Goal: Task Accomplishment & Management: Use online tool/utility

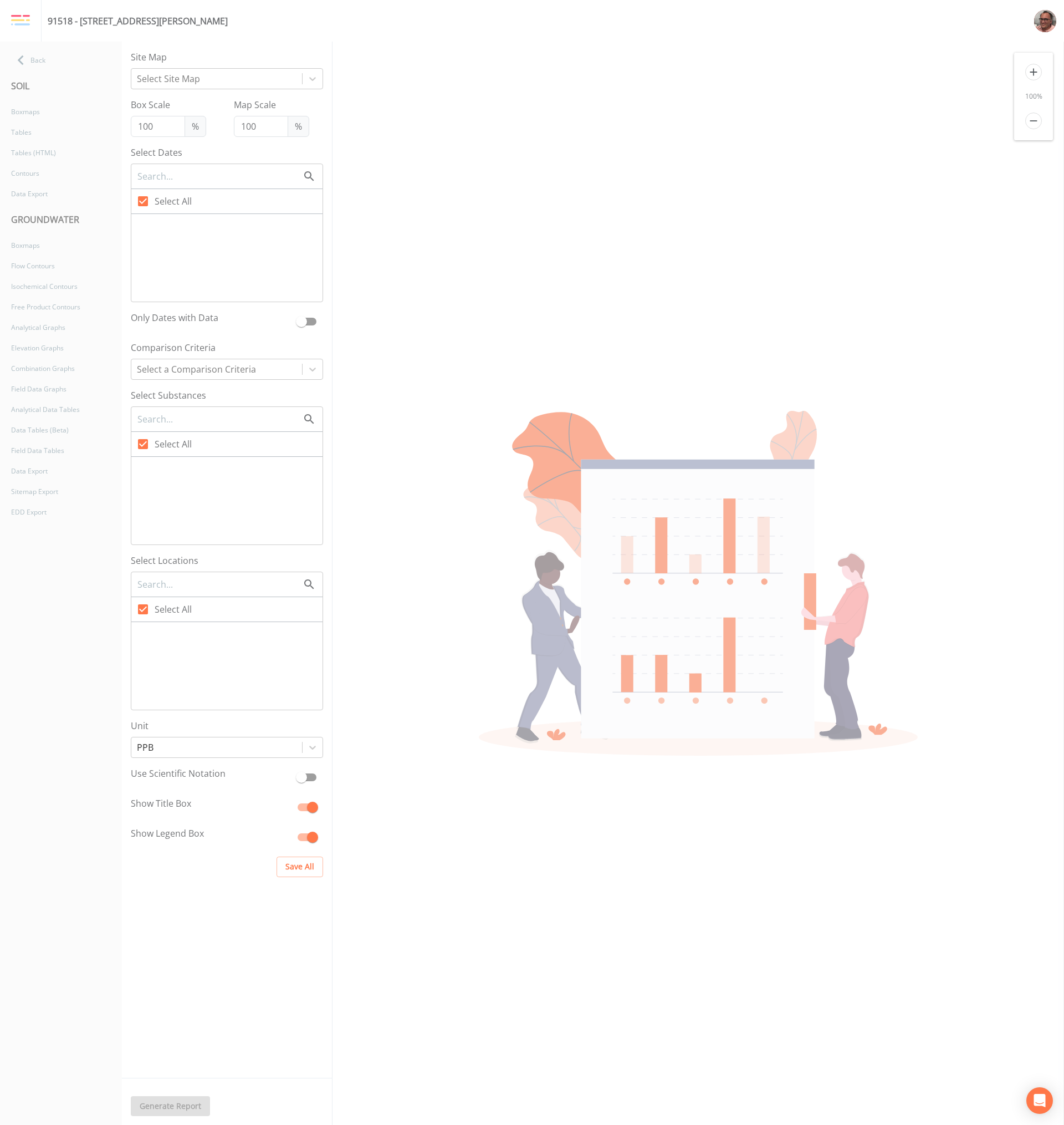
checkbox input "false"
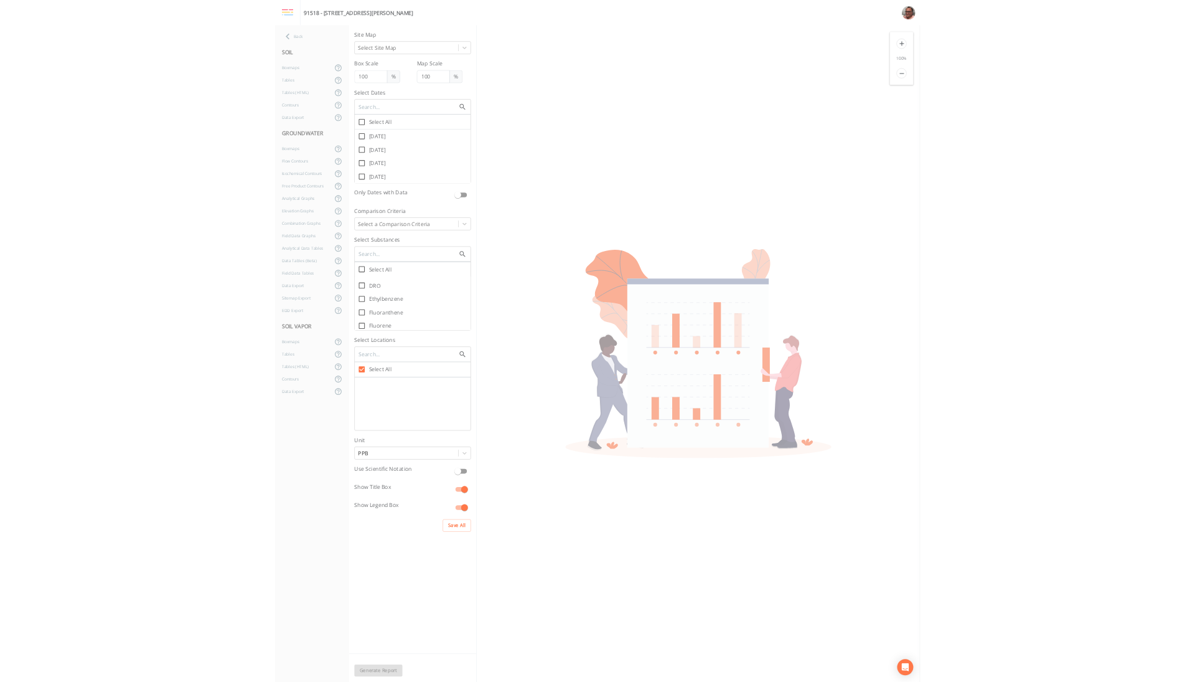
scroll to position [1420, 0]
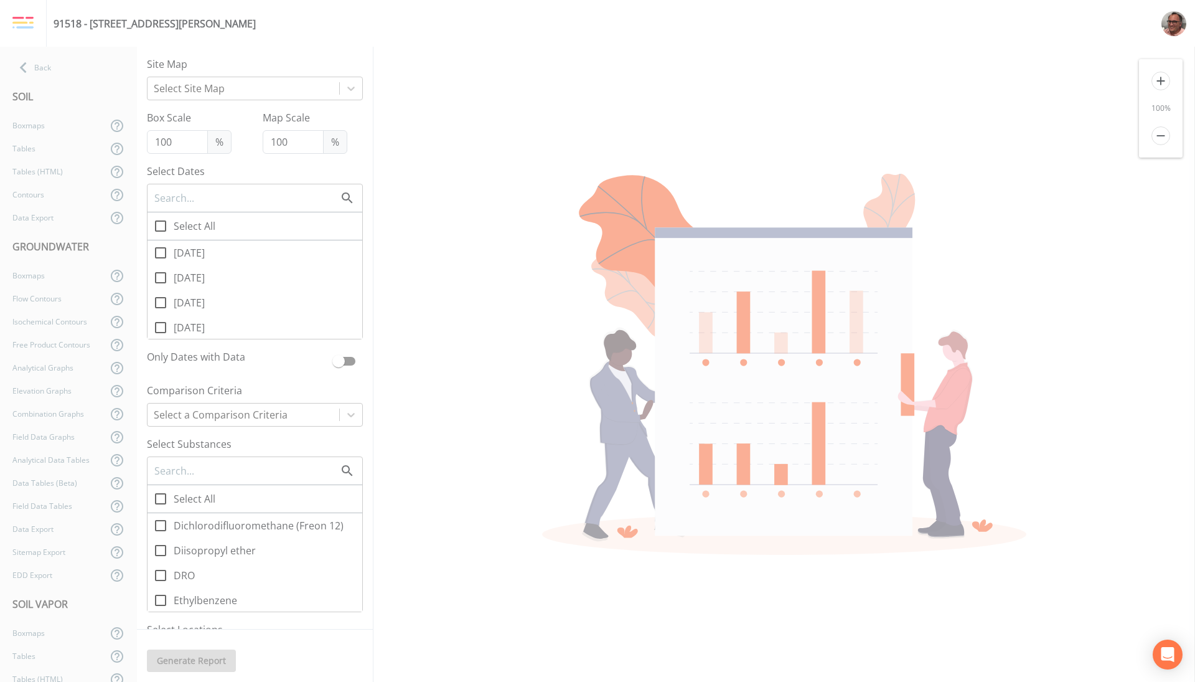
click at [184, 569] on span "DRO" at bounding box center [184, 575] width 21 height 15
click at [160, 569] on input "DRO" at bounding box center [154, 568] width 12 height 12
checkbox input "true"
click at [252, 80] on div at bounding box center [243, 88] width 179 height 17
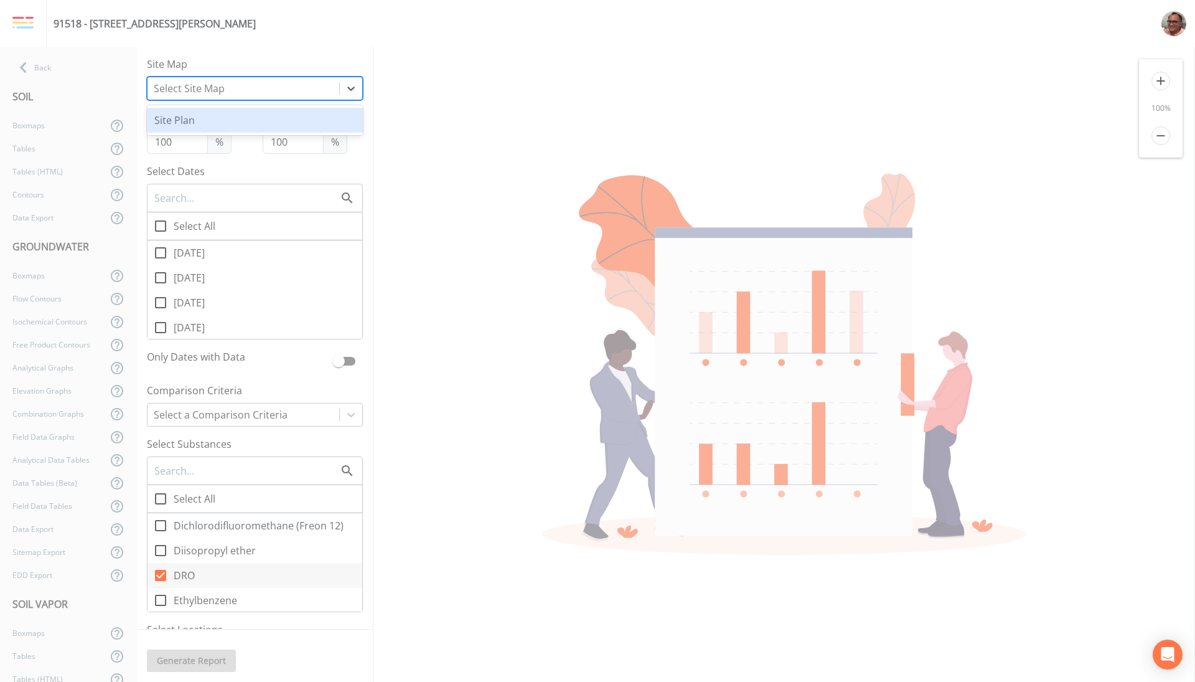
click at [186, 120] on div "Site Plan" at bounding box center [255, 120] width 216 height 25
checkbox input "false"
click at [184, 222] on span "Select All" at bounding box center [195, 226] width 42 height 15
click at [160, 222] on input "Select All" at bounding box center [154, 219] width 12 height 12
checkbox input "true"
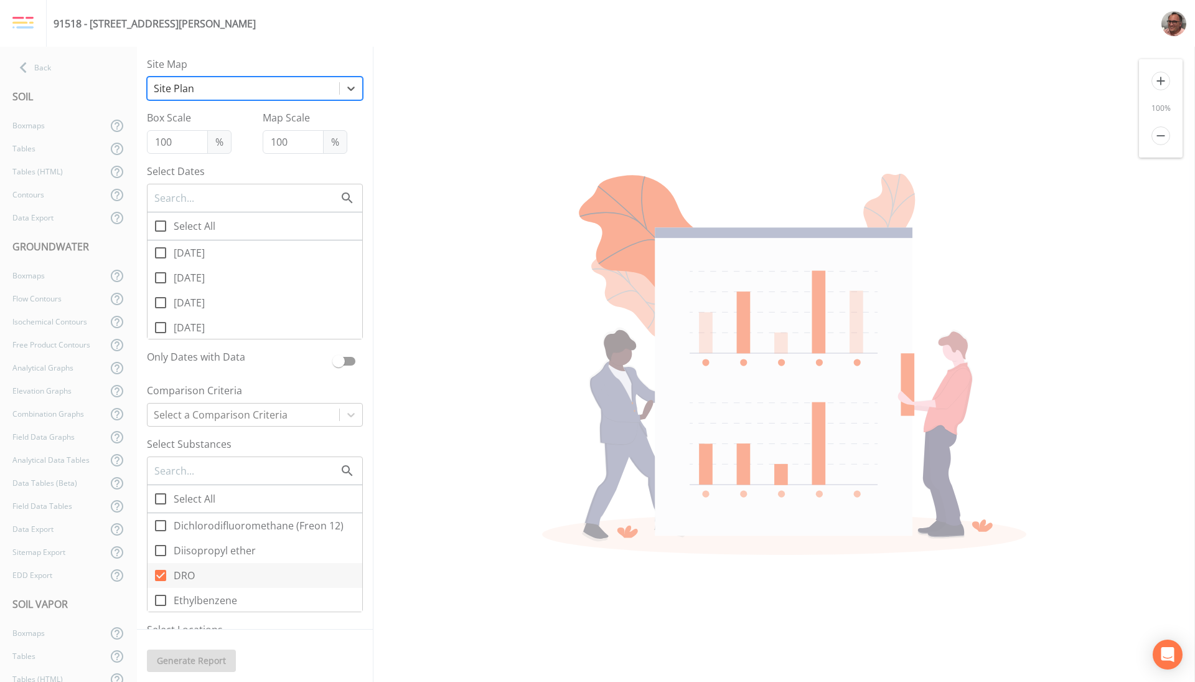
checkbox input "true"
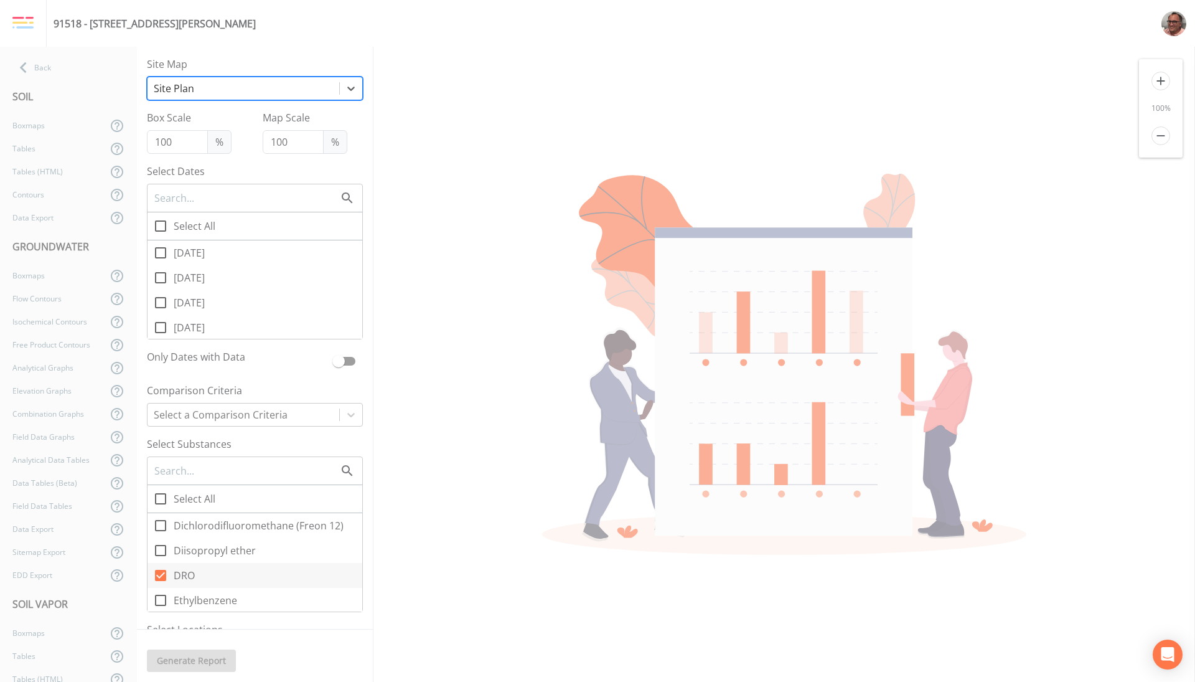
checkbox input "true"
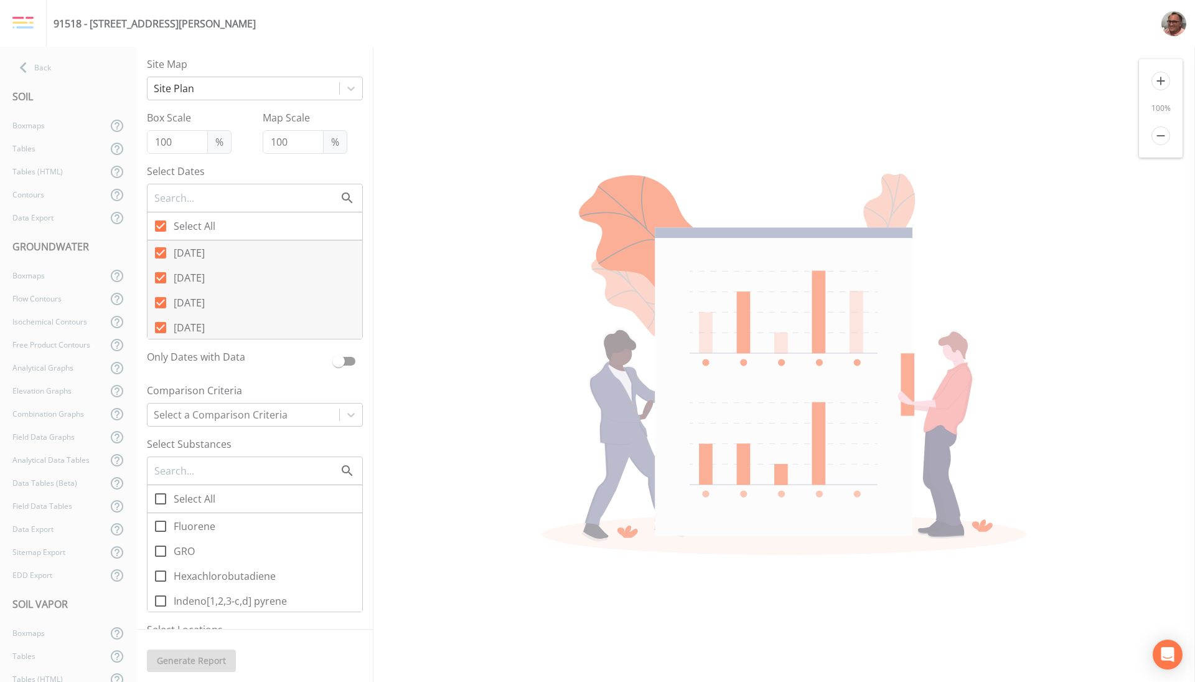
scroll to position [1494, 0]
click at [242, 419] on div at bounding box center [243, 414] width 179 height 17
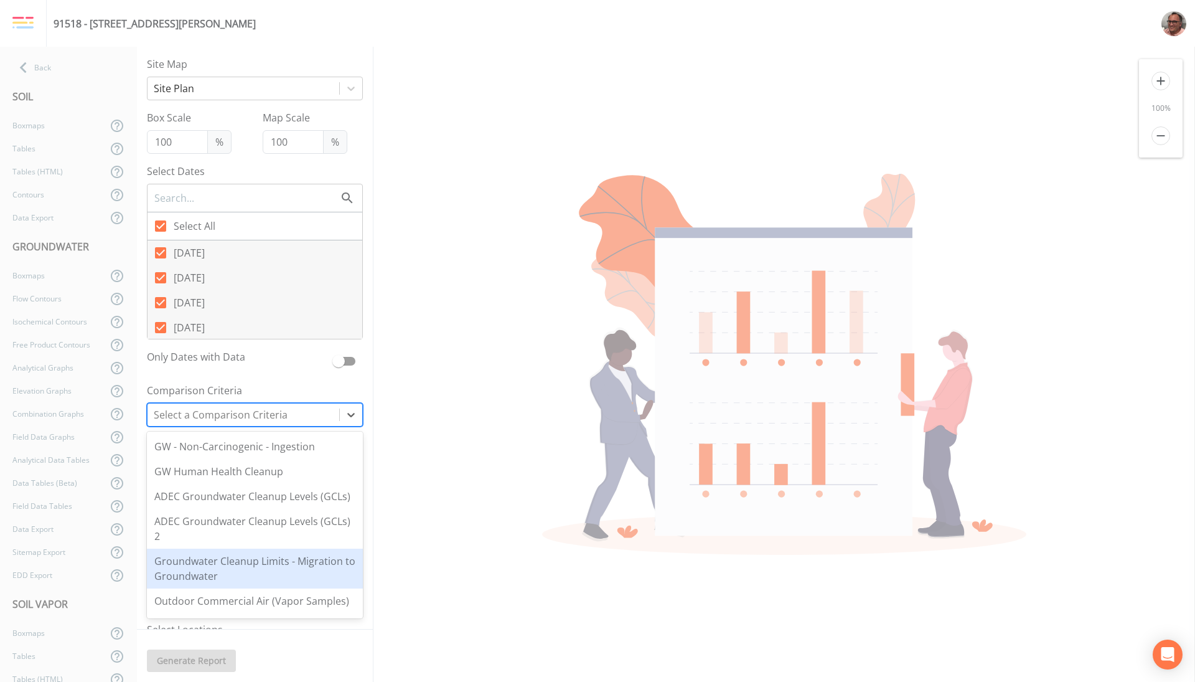
click at [286, 583] on div "Groundwater Cleanup Limits - Migration to Groundwater" at bounding box center [255, 569] width 216 height 40
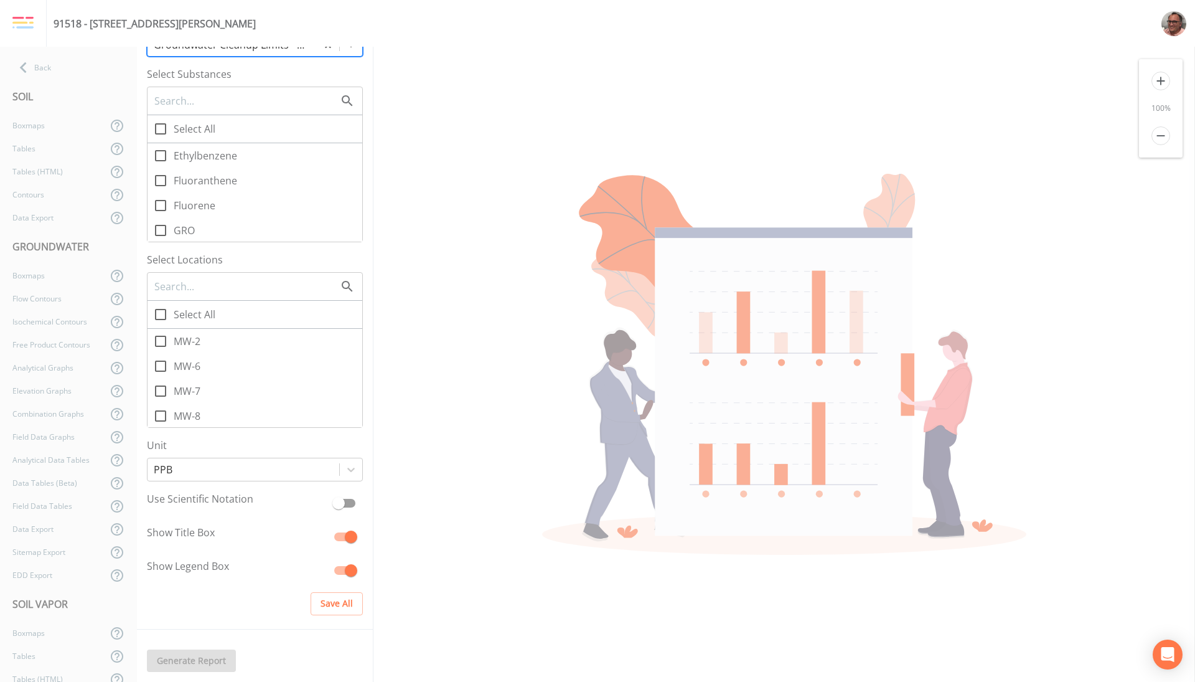
scroll to position [386, 0]
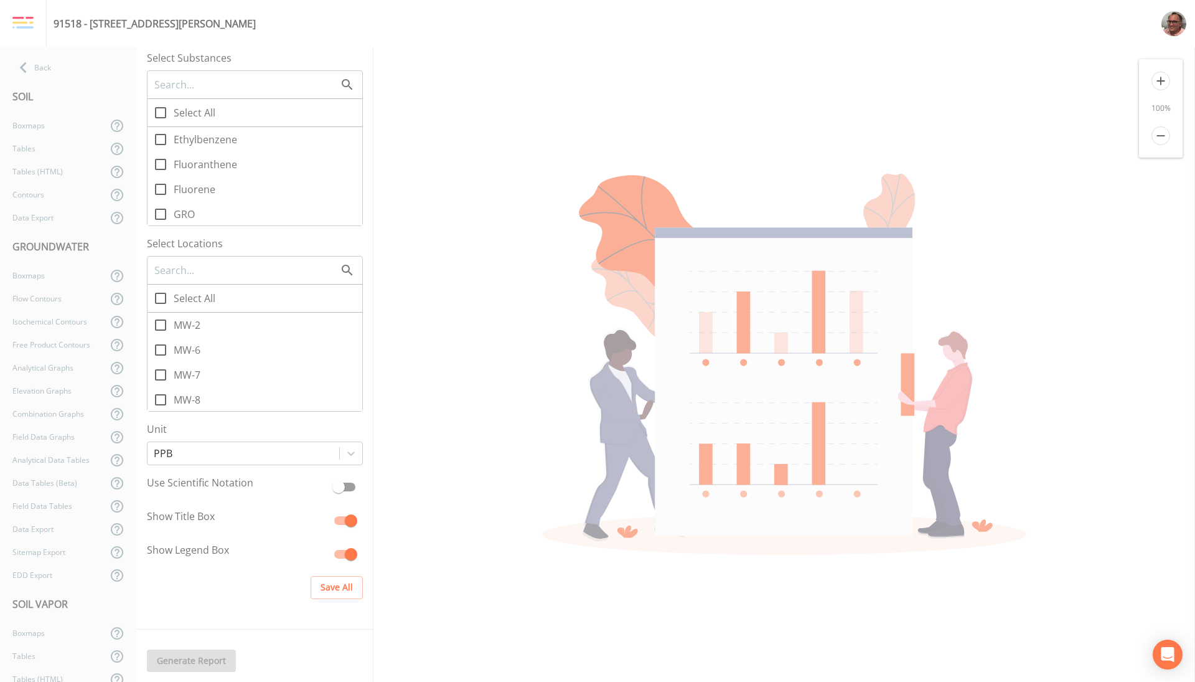
click at [203, 287] on label "Select All" at bounding box center [255, 299] width 215 height 28
click at [160, 287] on input "Select All" at bounding box center [154, 291] width 12 height 12
checkbox input "true"
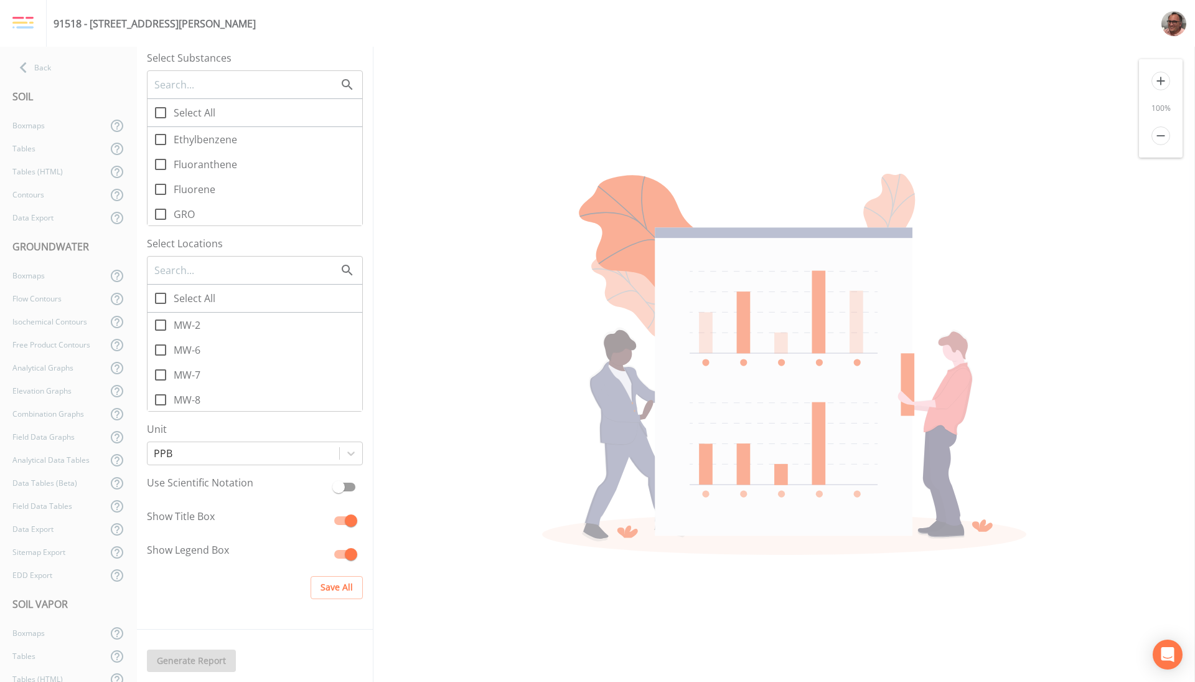
checkbox input "true"
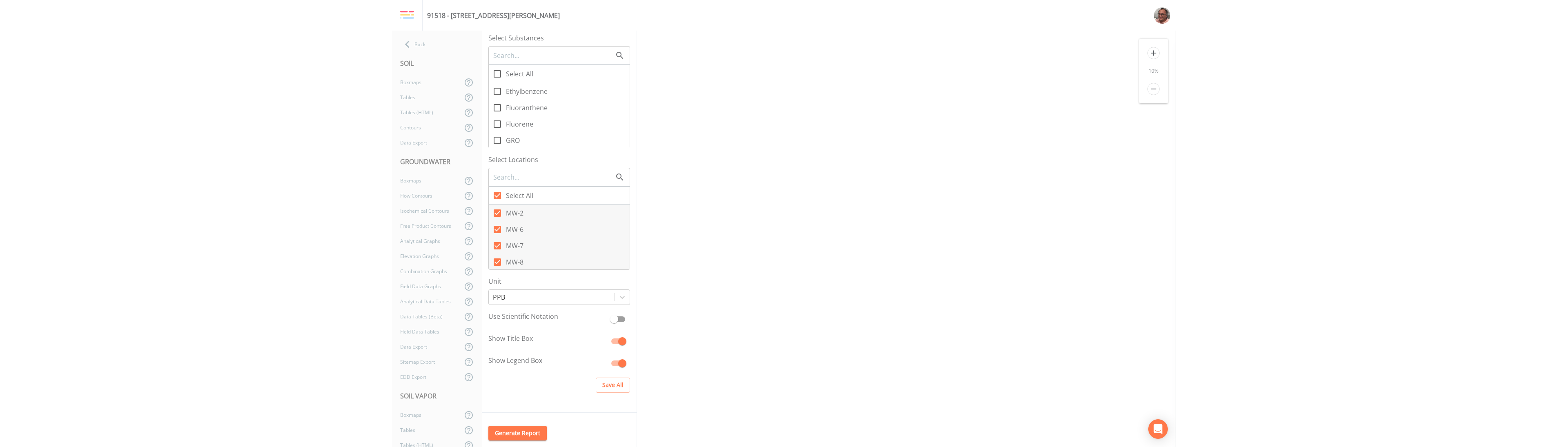
scroll to position [1616, 0]
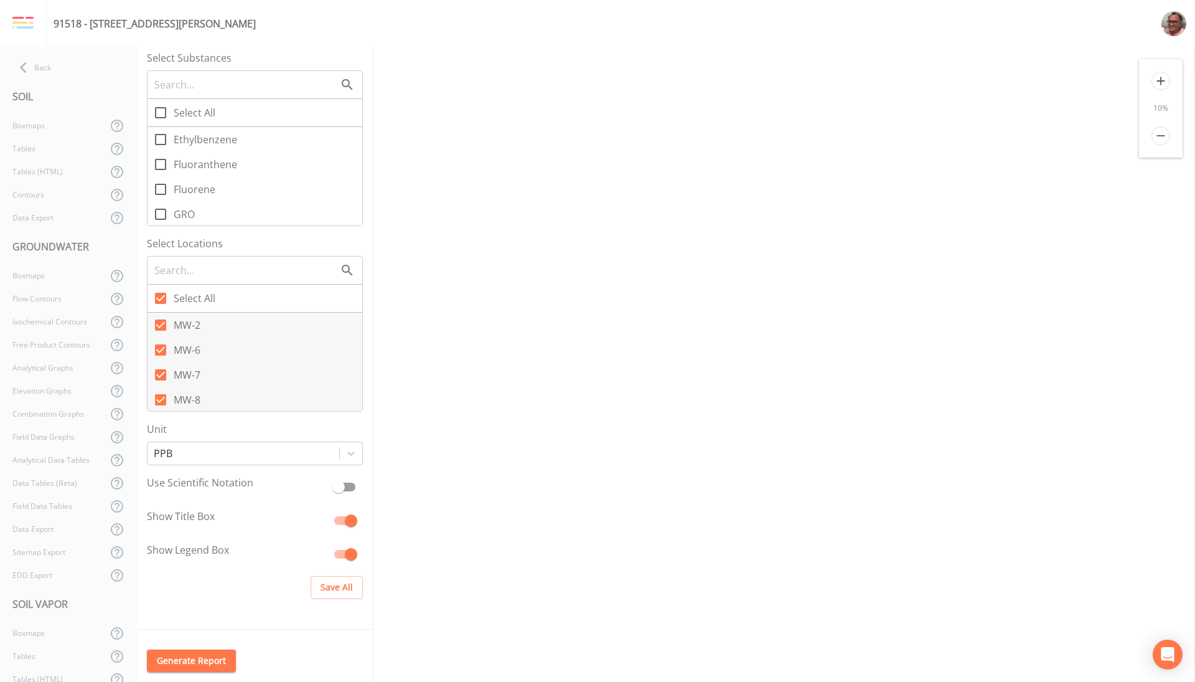
click at [1163, 138] on icon "remove" at bounding box center [1161, 135] width 19 height 19
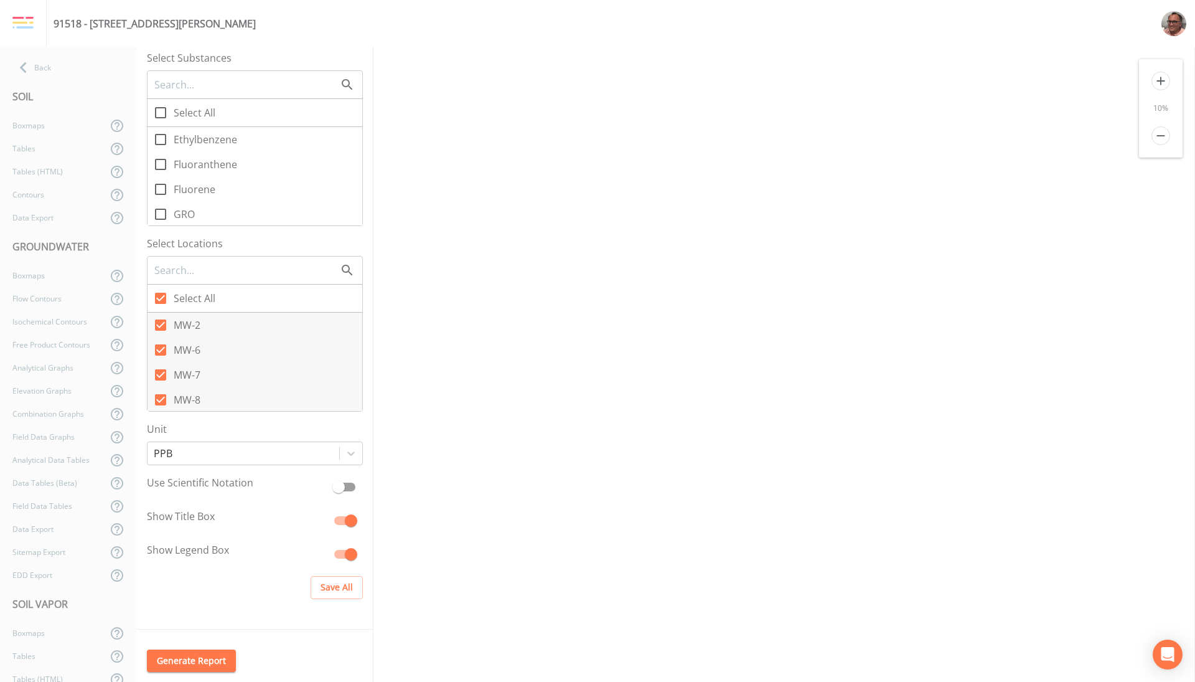
click at [1163, 138] on icon "remove" at bounding box center [1161, 135] width 19 height 19
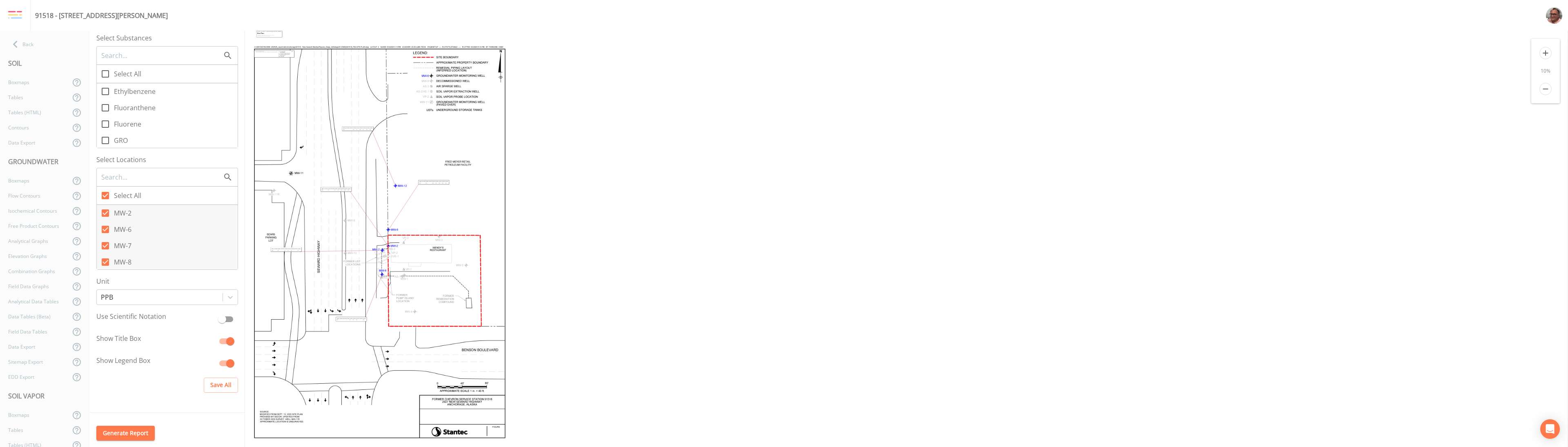
scroll to position [0, 0]
click at [123, 95] on input "99" at bounding box center [116, 93] width 40 height 16
click at [127, 88] on input "100" at bounding box center [116, 93] width 40 height 16
click at [125, 88] on input "101" at bounding box center [116, 93] width 40 height 16
drag, startPoint x: 113, startPoint y: 92, endPoint x: 102, endPoint y: 92, distance: 11.0
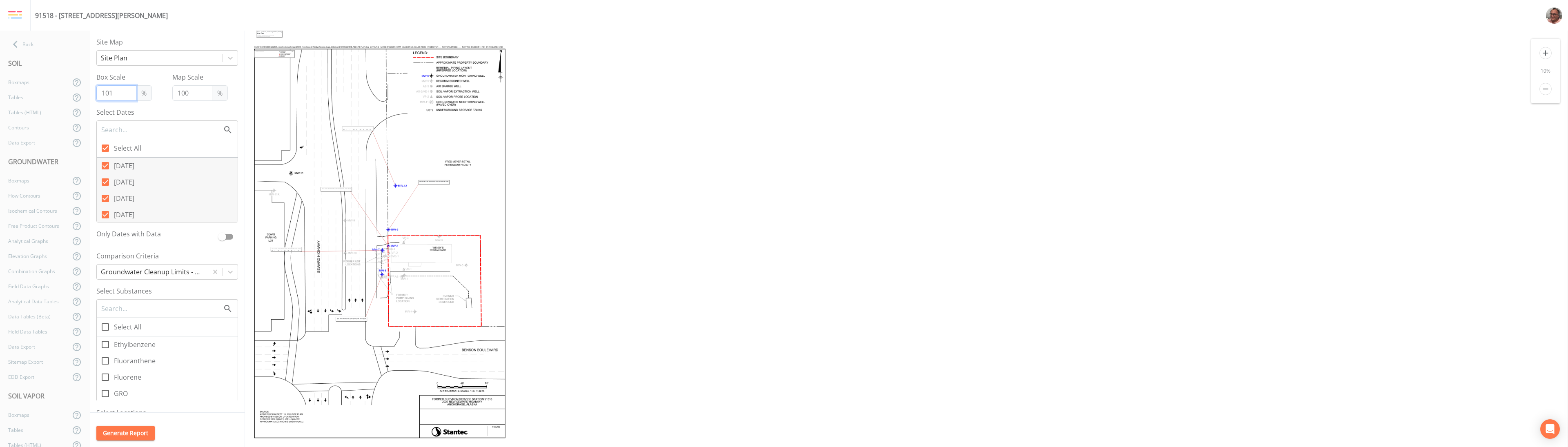
click at [102, 92] on input "101" at bounding box center [116, 93] width 40 height 16
click at [784, 54] on icon "add" at bounding box center [1545, 53] width 12 height 12
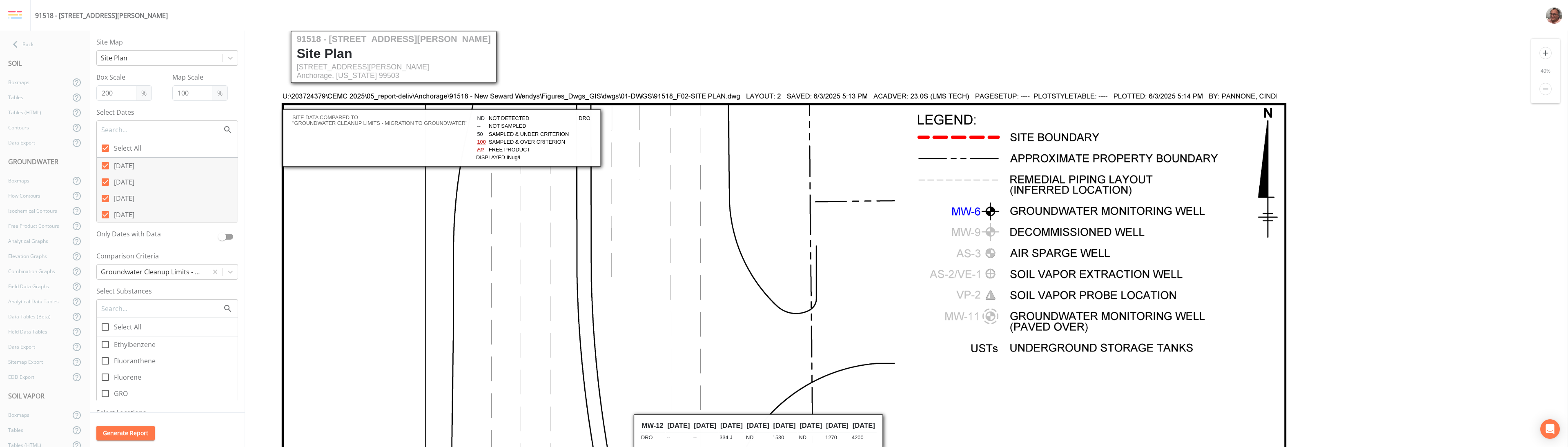
click at [784, 54] on icon "add" at bounding box center [1545, 53] width 12 height 12
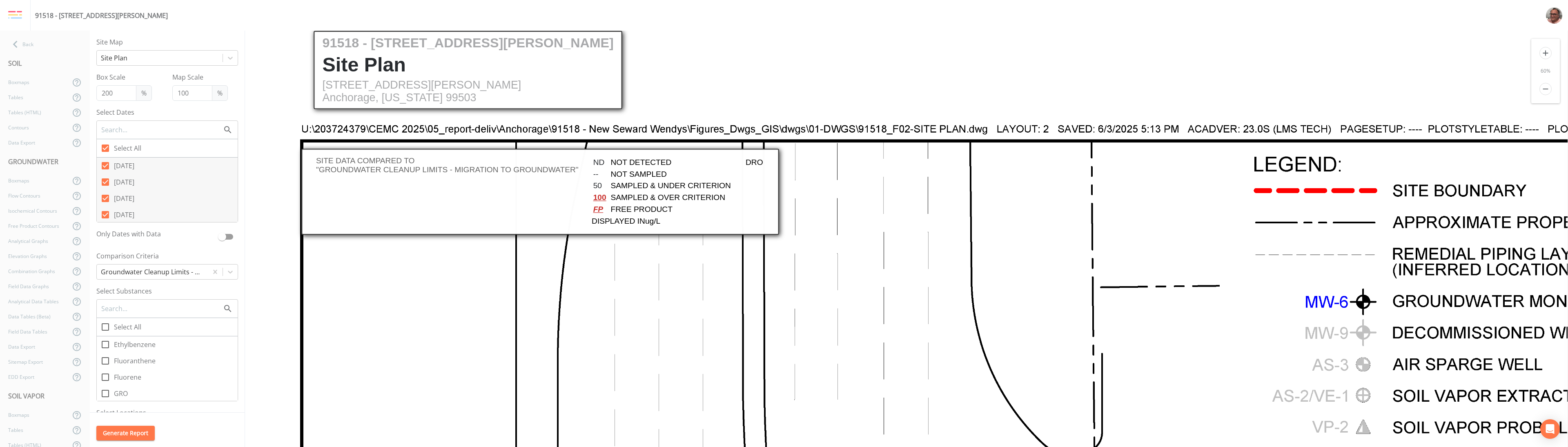
click at [784, 54] on icon "add" at bounding box center [1545, 53] width 12 height 12
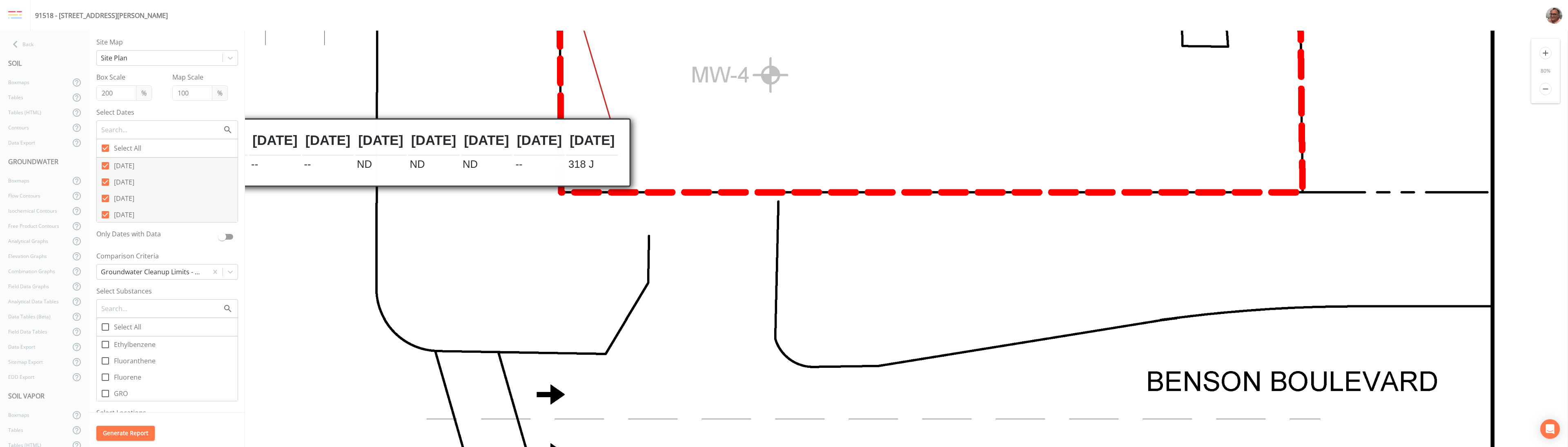
scroll to position [2350, 839]
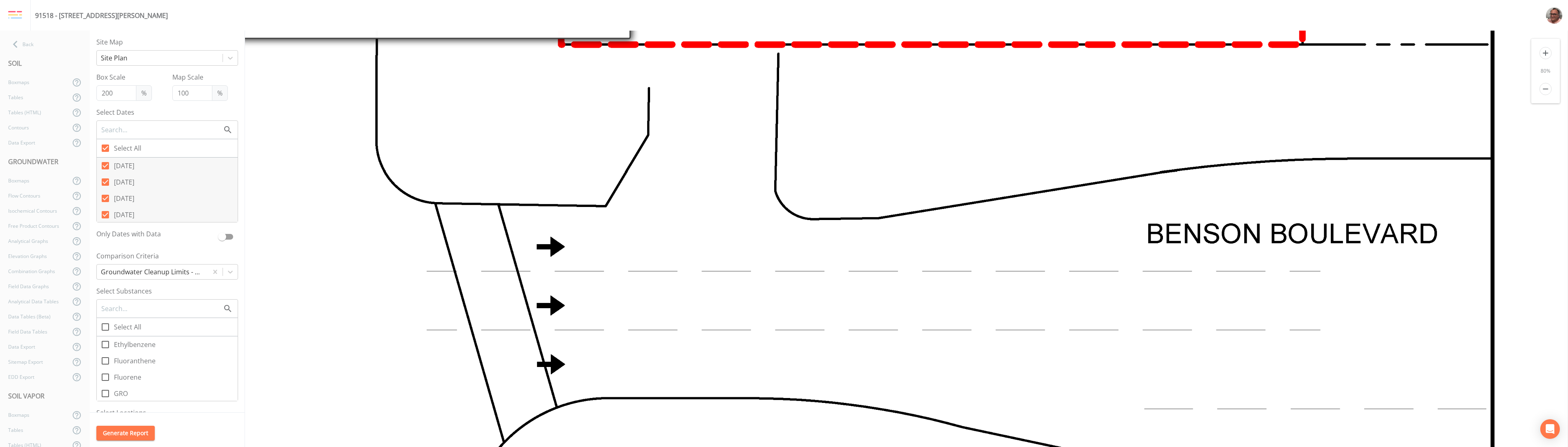
click at [784, 89] on icon "remove" at bounding box center [1545, 88] width 12 height 12
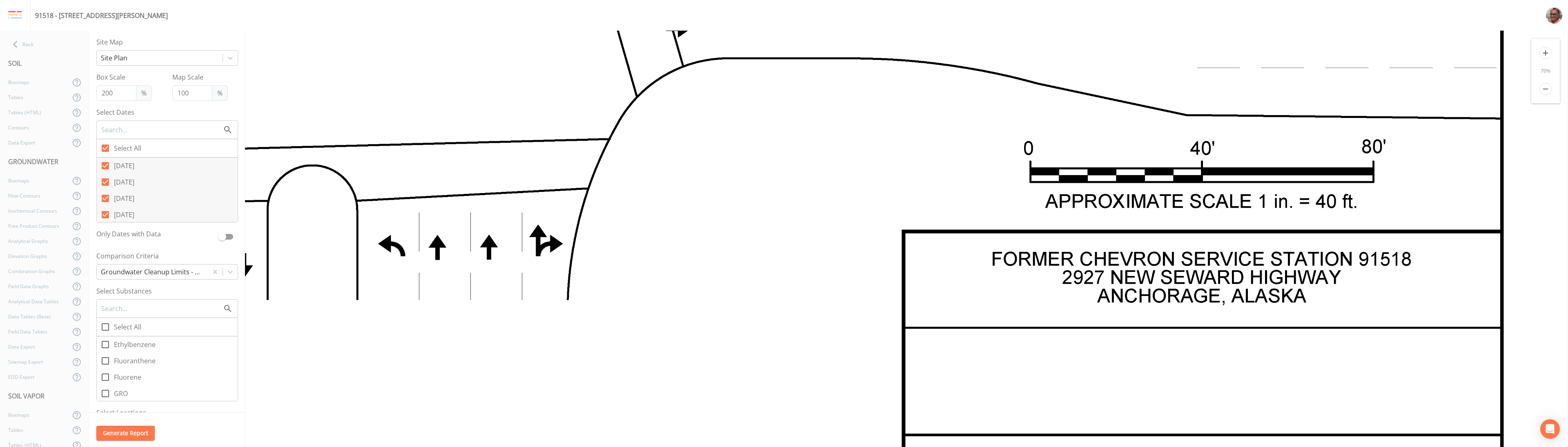
click at [784, 86] on icon "remove" at bounding box center [1545, 88] width 12 height 12
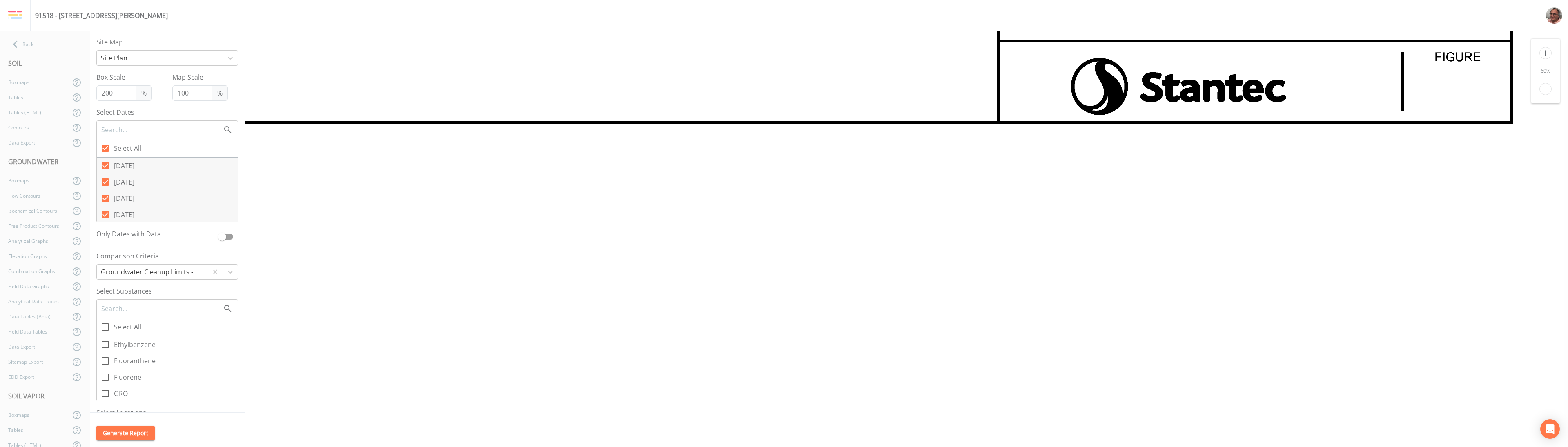
scroll to position [2350, 300]
click at [784, 91] on icon "remove" at bounding box center [1545, 88] width 12 height 12
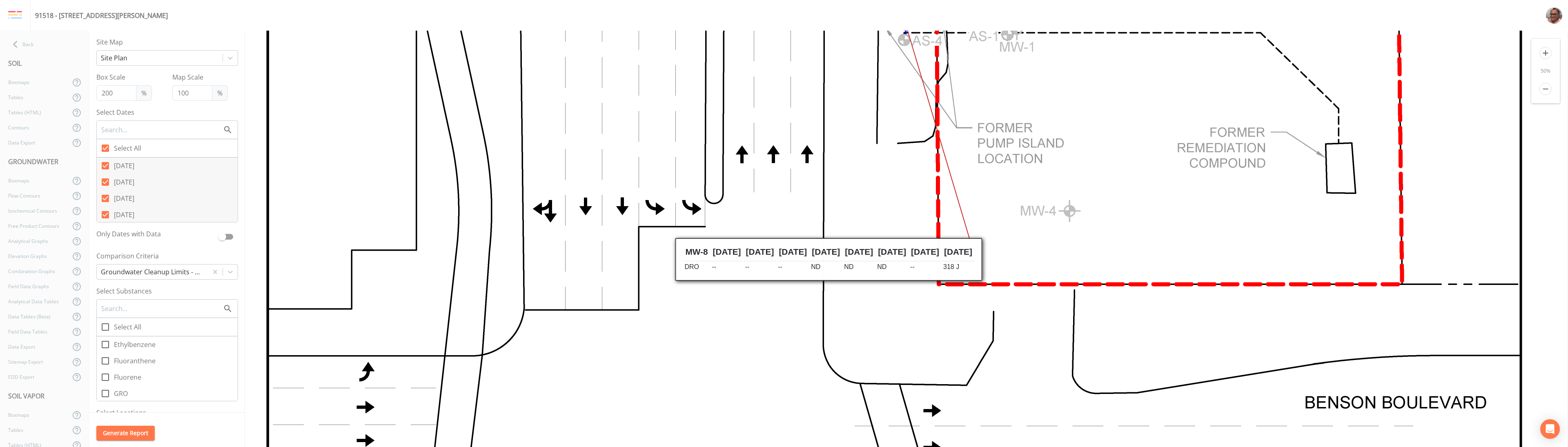
scroll to position [1567, 31]
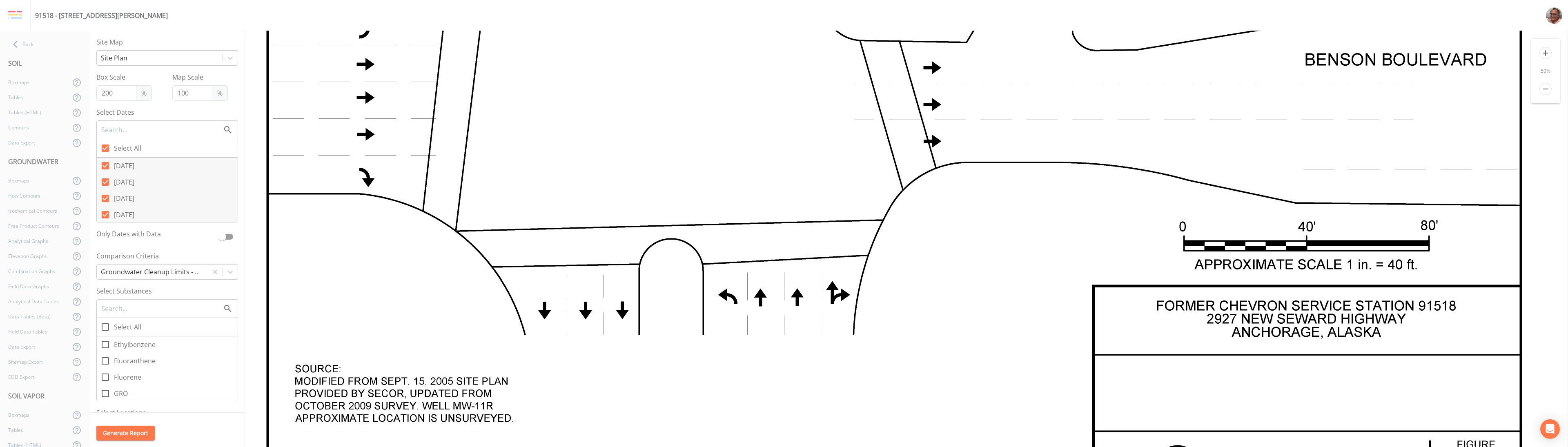
click at [784, 87] on icon "remove" at bounding box center [1545, 88] width 12 height 12
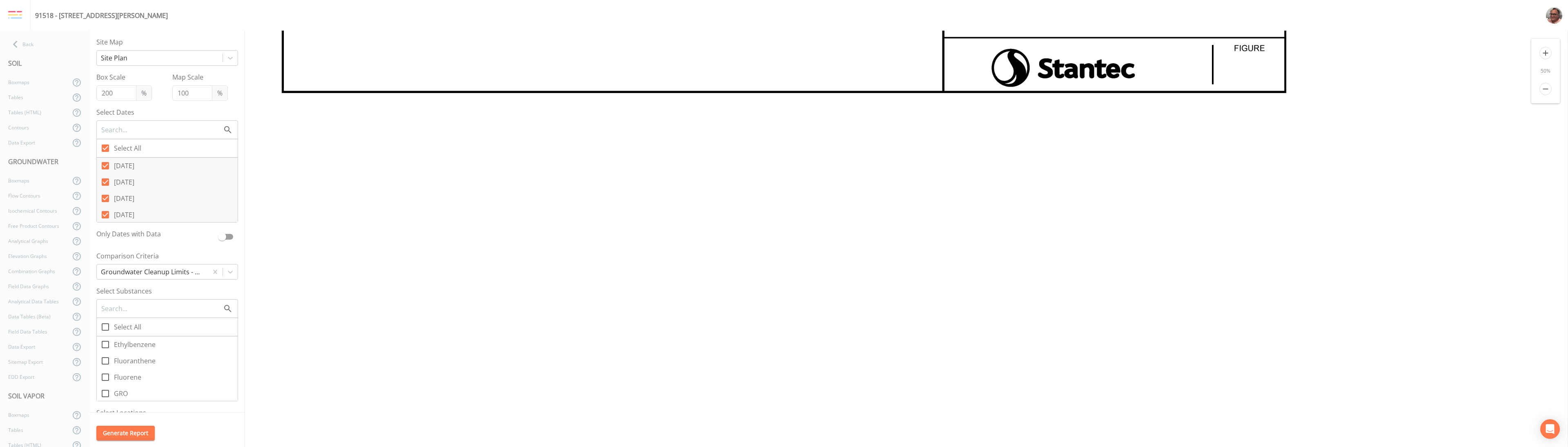
scroll to position [1567, 0]
click at [784, 88] on icon "remove" at bounding box center [1545, 88] width 12 height 12
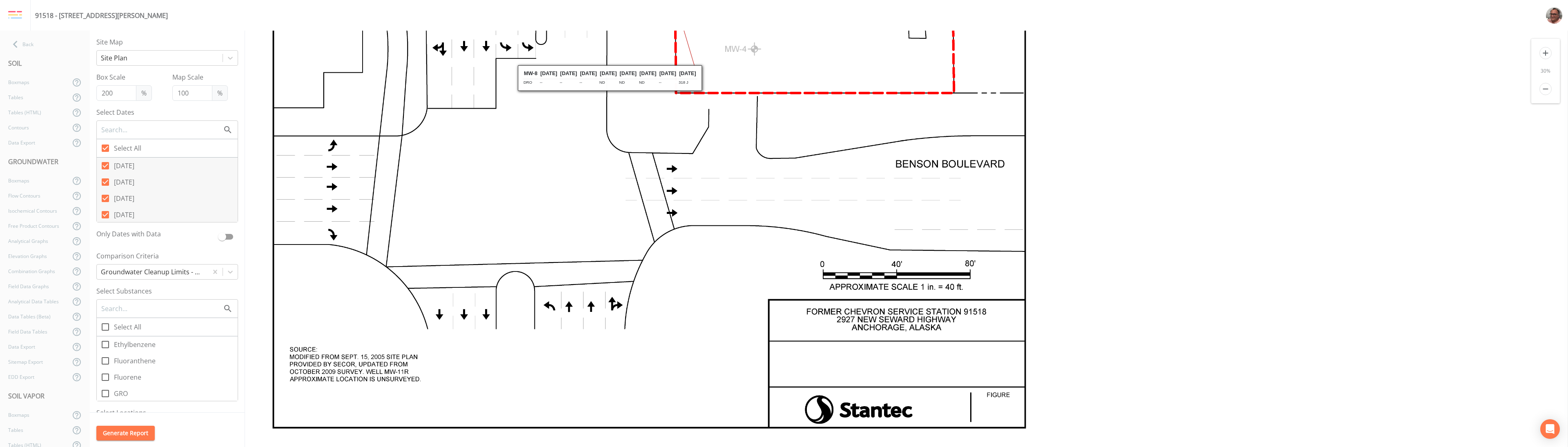
scroll to position [882, 0]
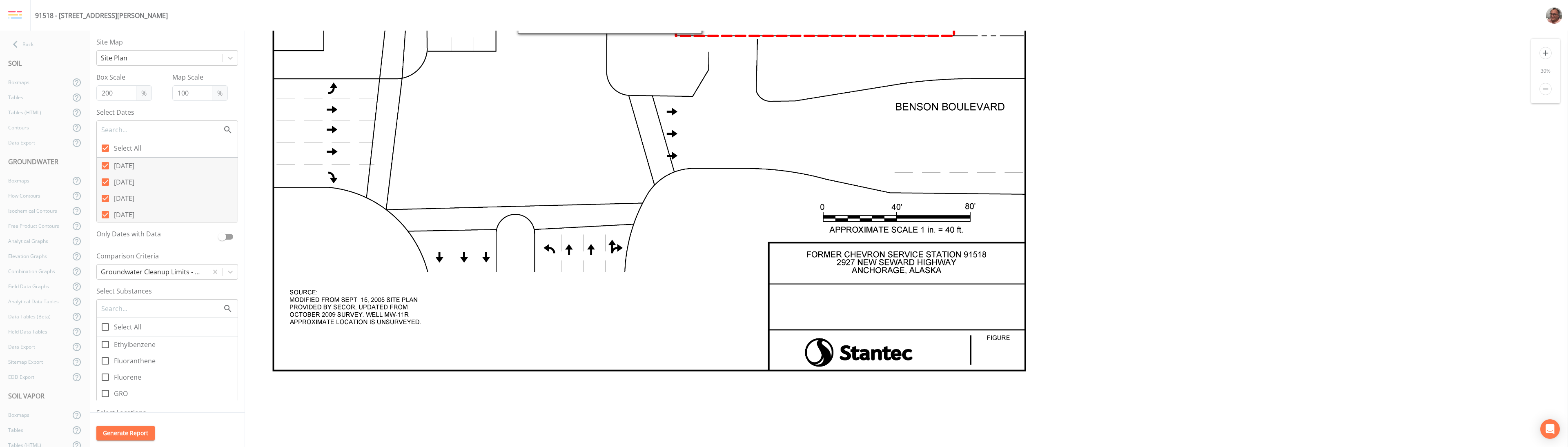
click at [784, 52] on icon "add" at bounding box center [1545, 53] width 12 height 12
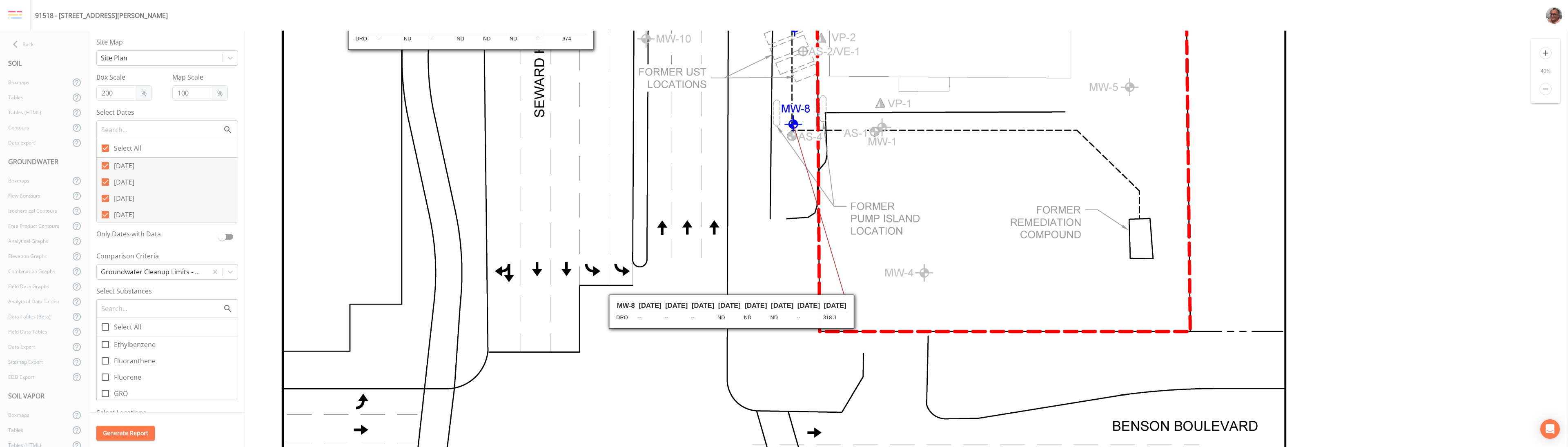
click at [784, 52] on icon "add" at bounding box center [1545, 53] width 12 height 12
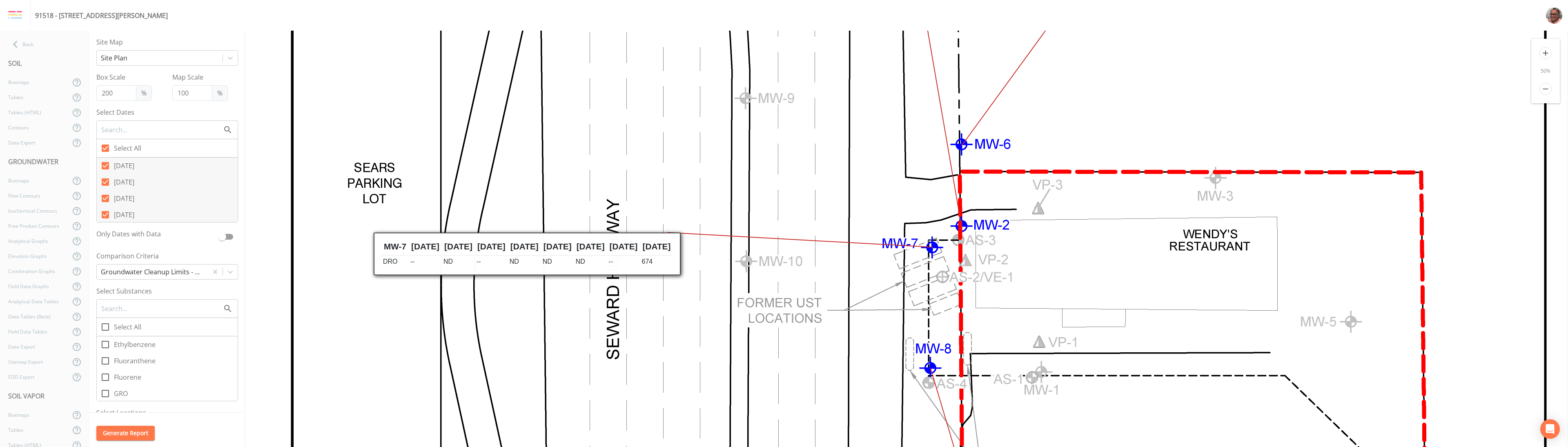
click at [784, 52] on icon "add" at bounding box center [1545, 53] width 12 height 12
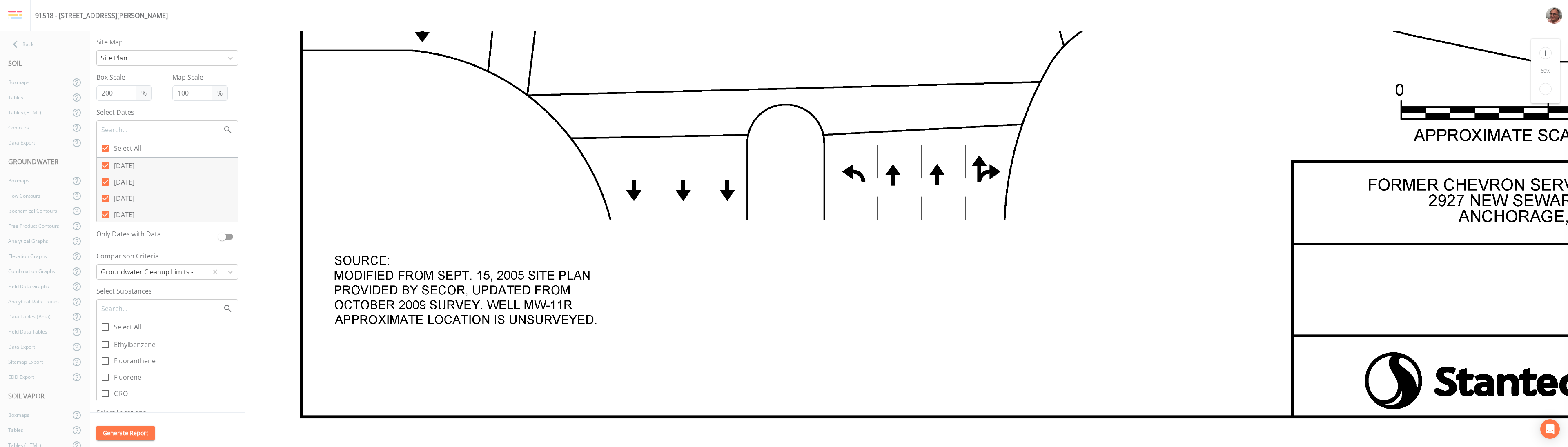
scroll to position [2057, 0]
click at [784, 89] on icon "remove" at bounding box center [1545, 88] width 12 height 12
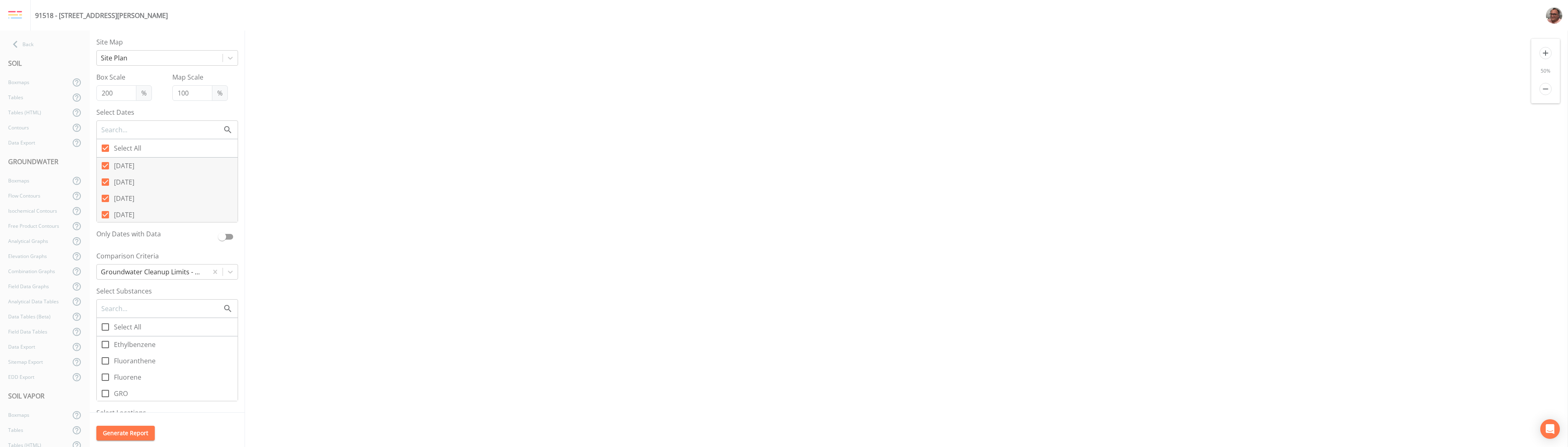
click at [784, 89] on icon "remove" at bounding box center [1545, 88] width 12 height 12
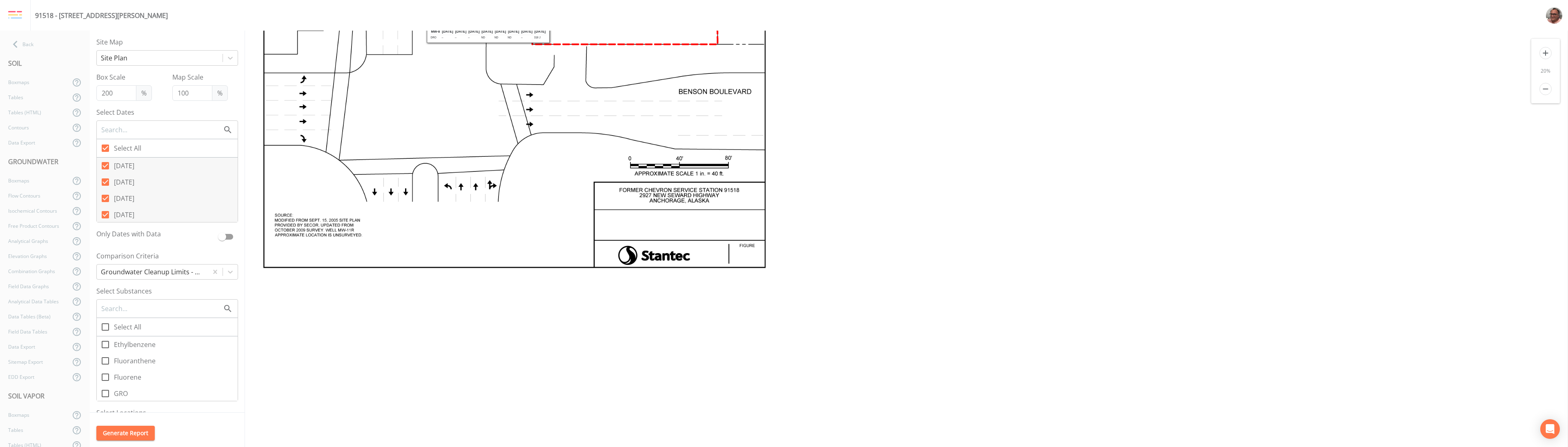
scroll to position [588, 0]
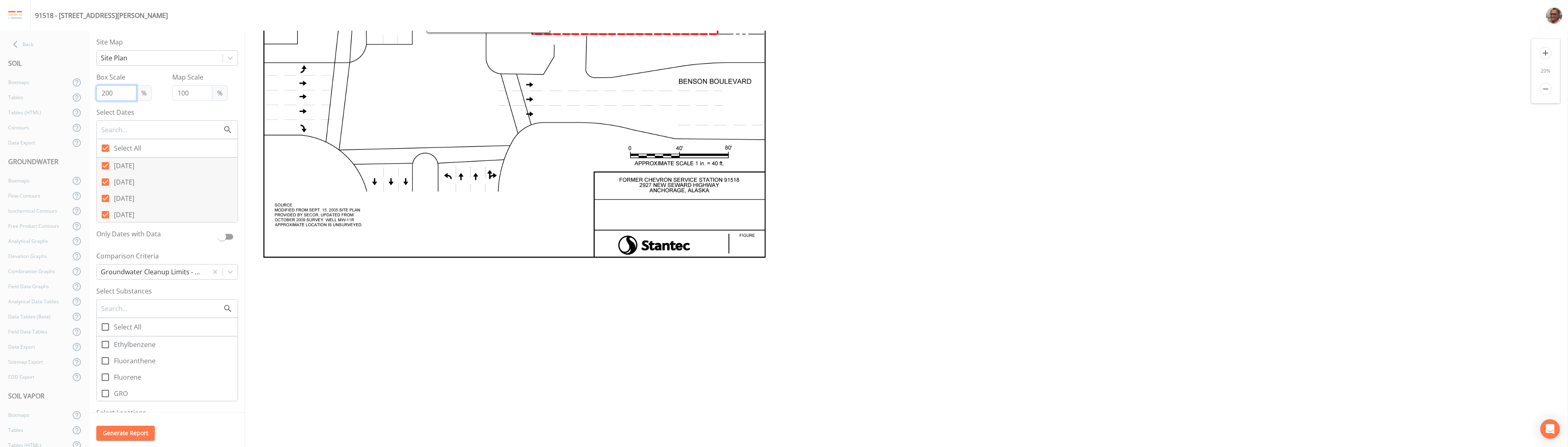
drag, startPoint x: 104, startPoint y: 89, endPoint x: 99, endPoint y: 92, distance: 5.8
click at [99, 92] on input "200" at bounding box center [116, 93] width 40 height 16
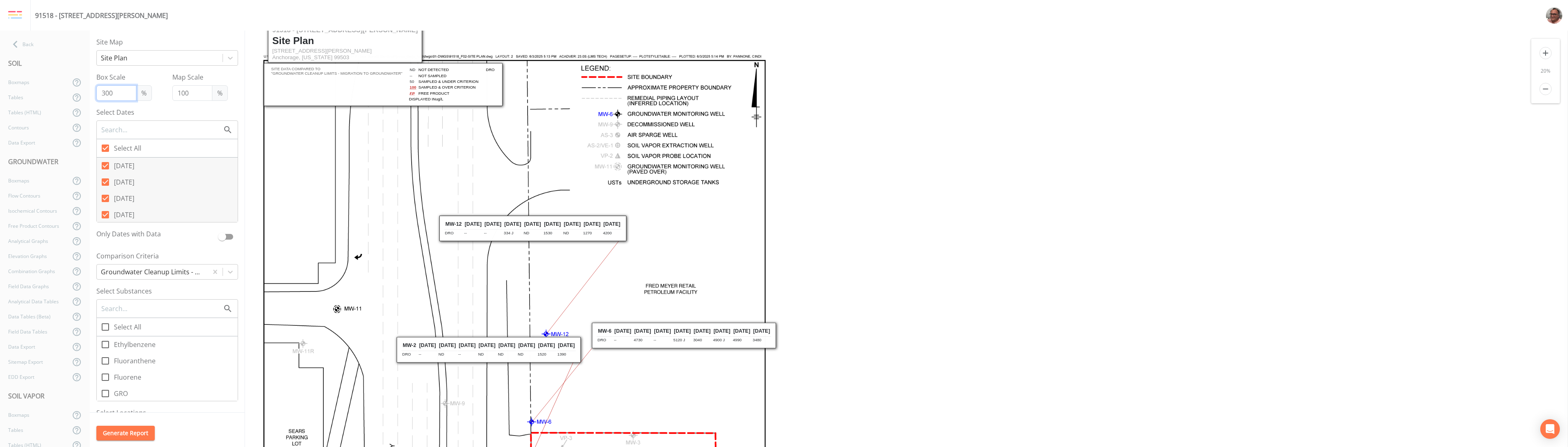
scroll to position [0, 0]
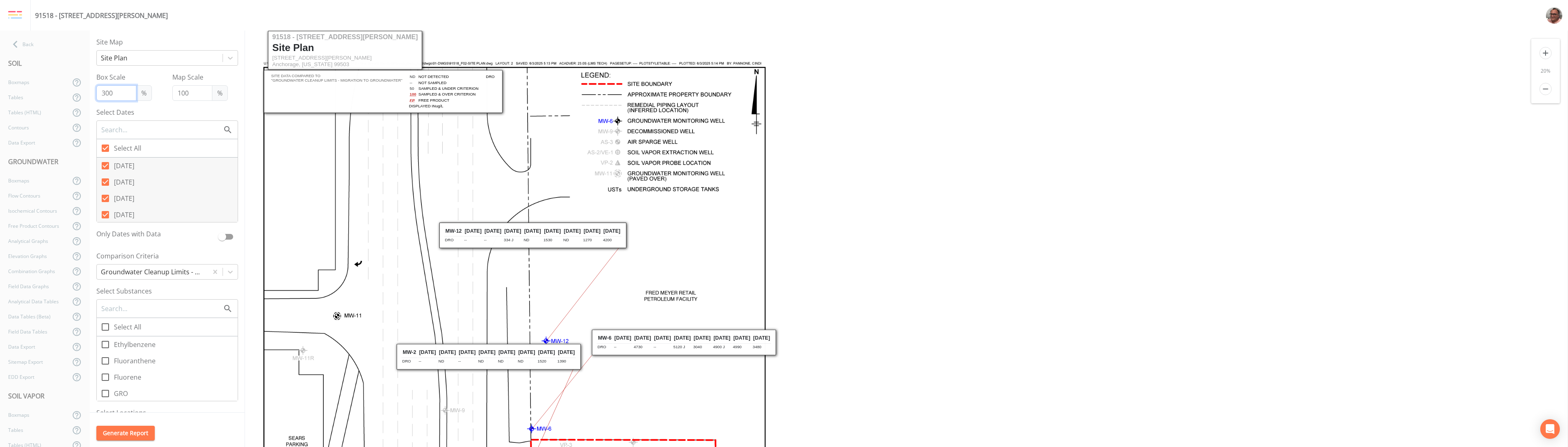
drag, startPoint x: 106, startPoint y: 94, endPoint x: 95, endPoint y: 94, distance: 11.0
click at [95, 94] on div "Site Map Site Plan Box Scale 300 % Map Scale 100 % Select Dates Select All [DAT…" at bounding box center [167, 222] width 155 height 382
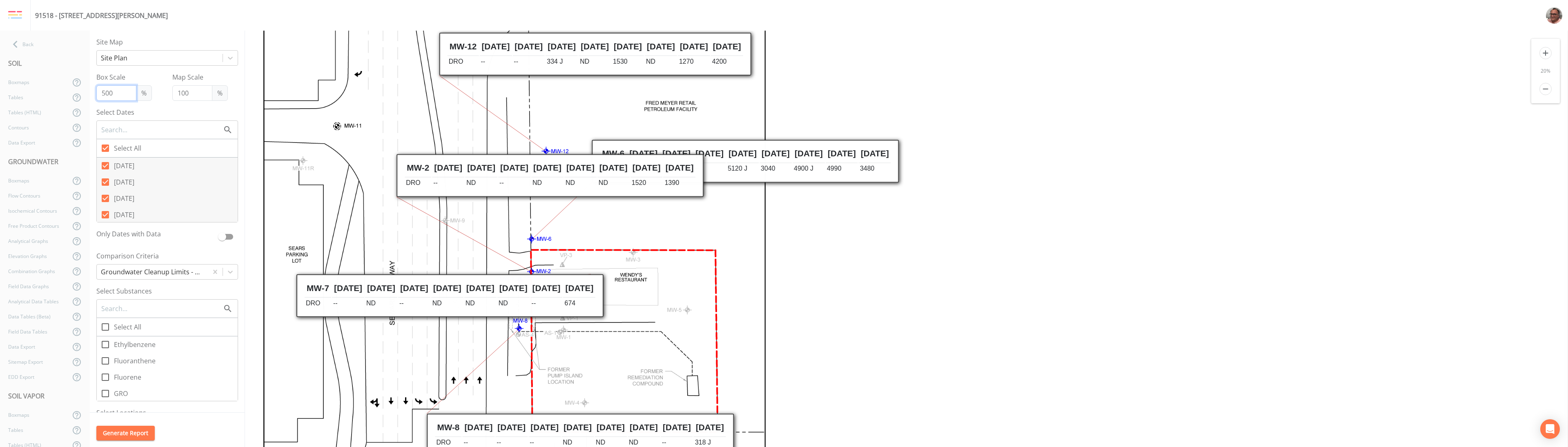
scroll to position [245, 0]
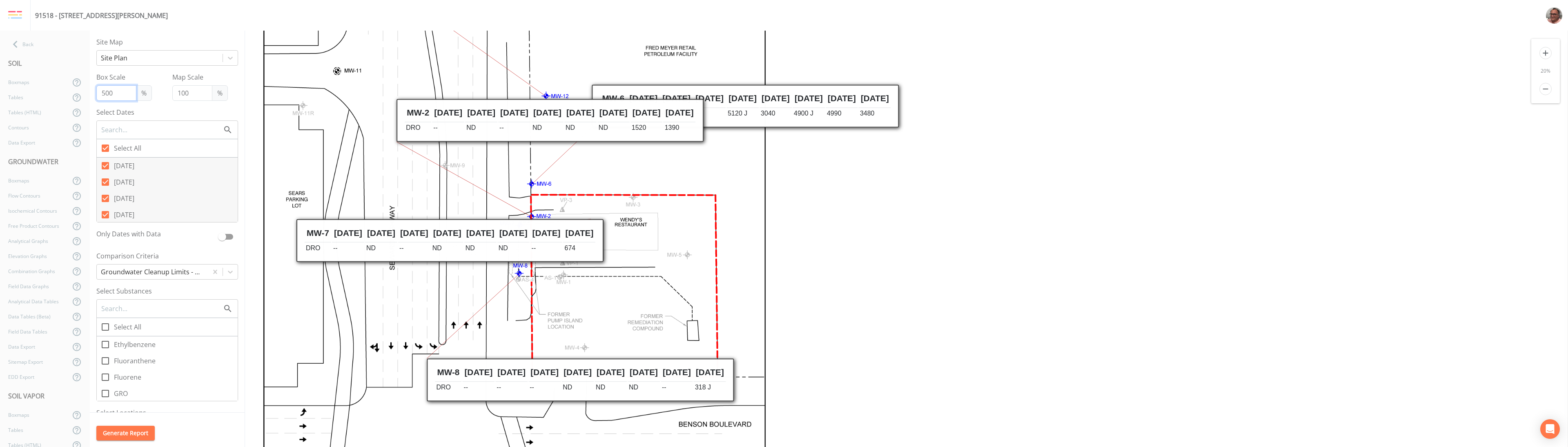
type input "500"
drag, startPoint x: 174, startPoint y: 92, endPoint x: 165, endPoint y: 94, distance: 9.2
click at [165, 94] on div "Box Scale 500 % Map Scale 100 %" at bounding box center [167, 87] width 142 height 29
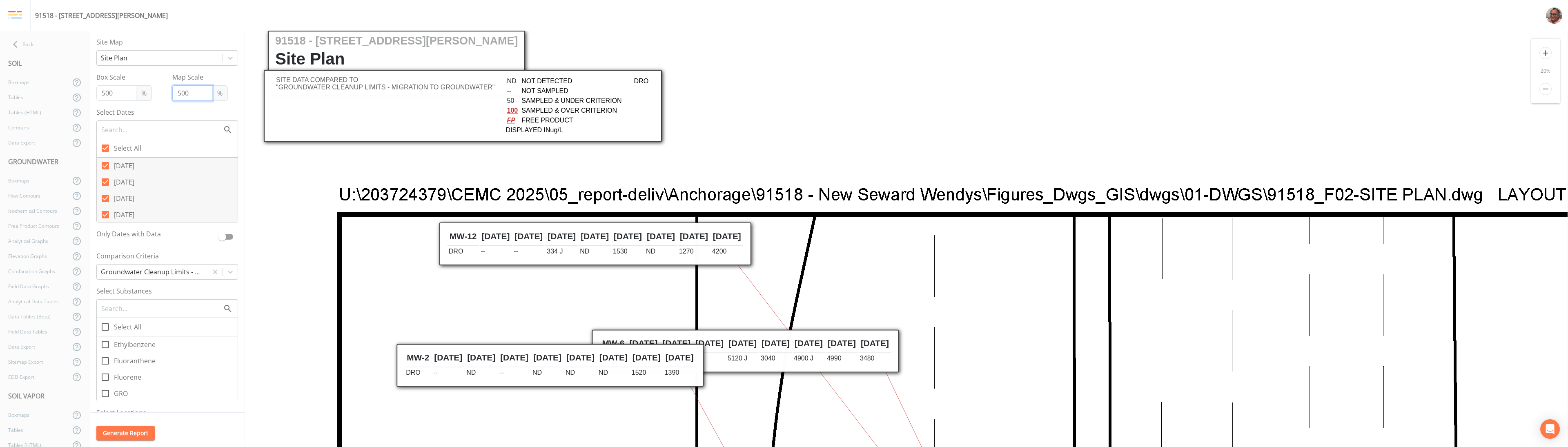
scroll to position [0, 0]
type input "500"
drag, startPoint x: 105, startPoint y: 93, endPoint x: 99, endPoint y: 94, distance: 6.1
click at [99, 94] on input "500" at bounding box center [116, 93] width 40 height 16
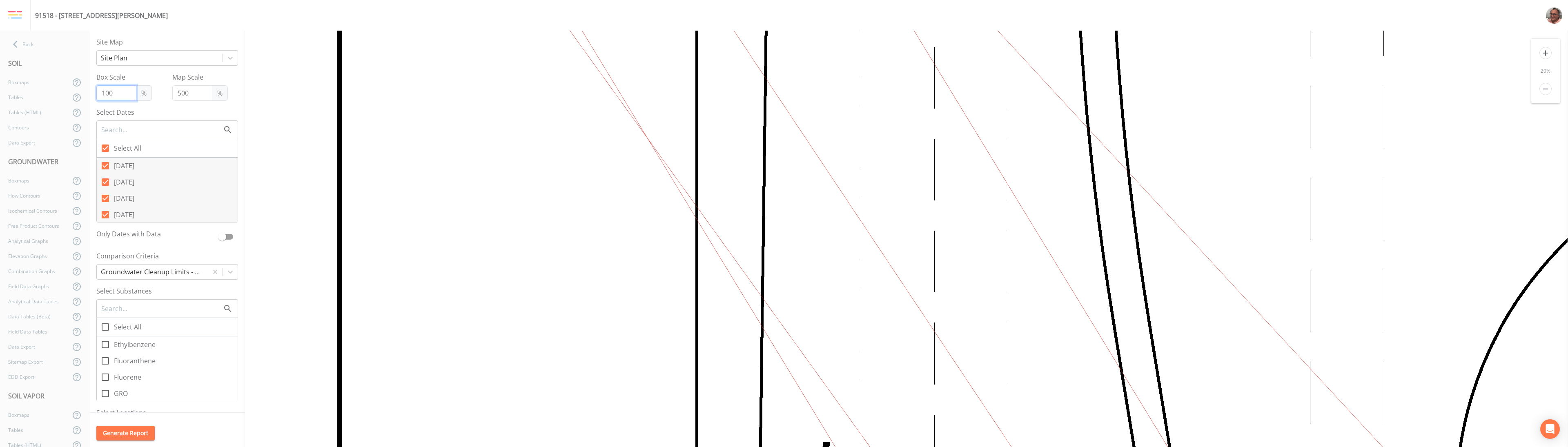
scroll to position [735, 0]
type input "100"
click at [784, 87] on icon "remove" at bounding box center [1545, 88] width 12 height 12
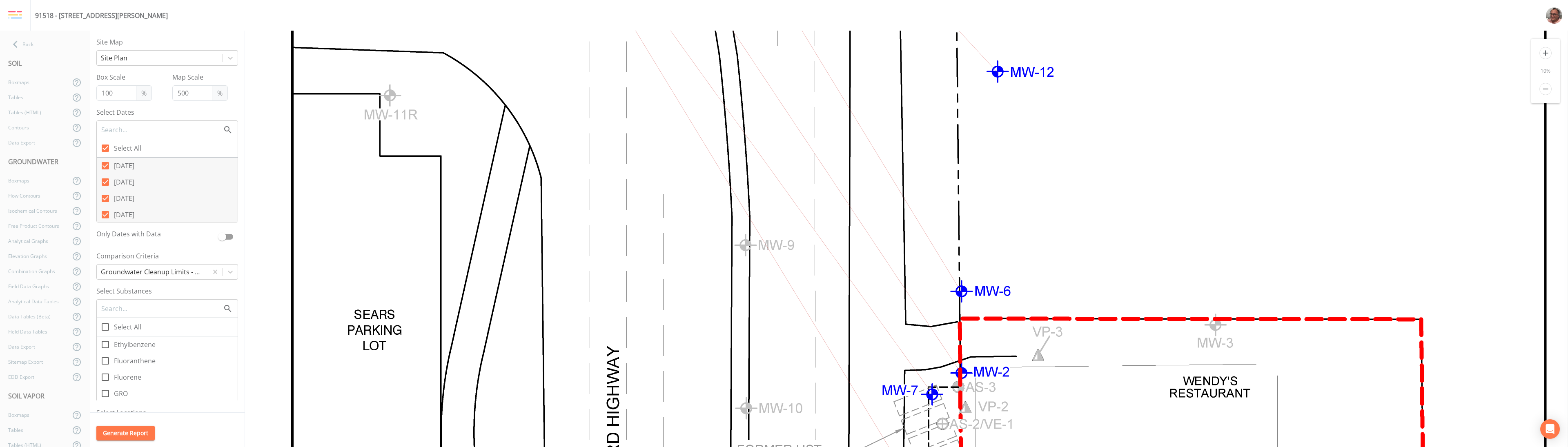
click at [784, 87] on icon "remove" at bounding box center [1545, 88] width 12 height 12
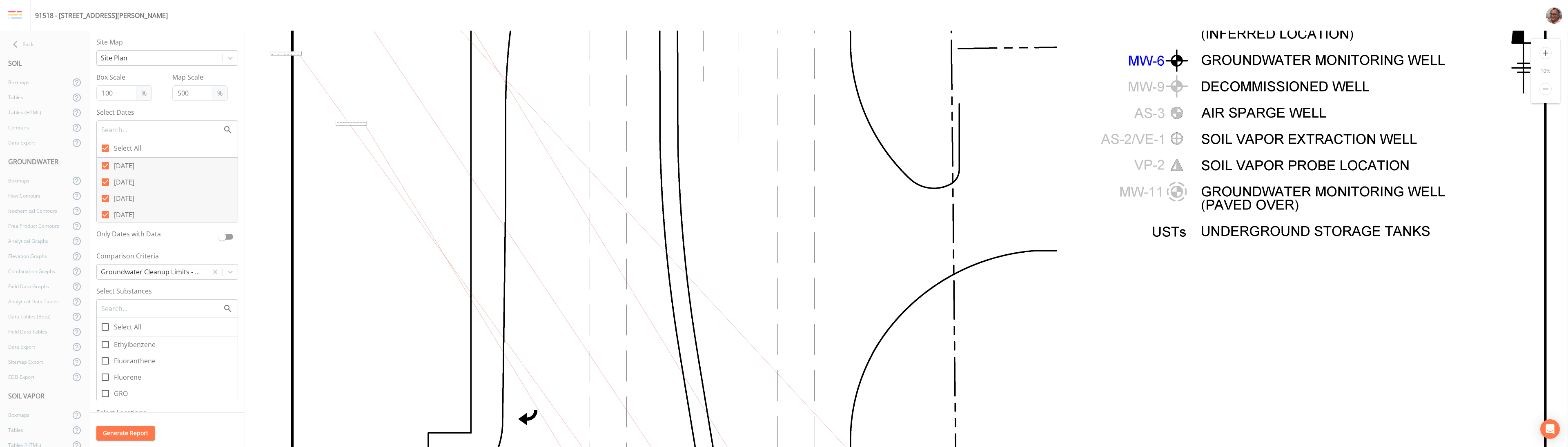
scroll to position [0, 0]
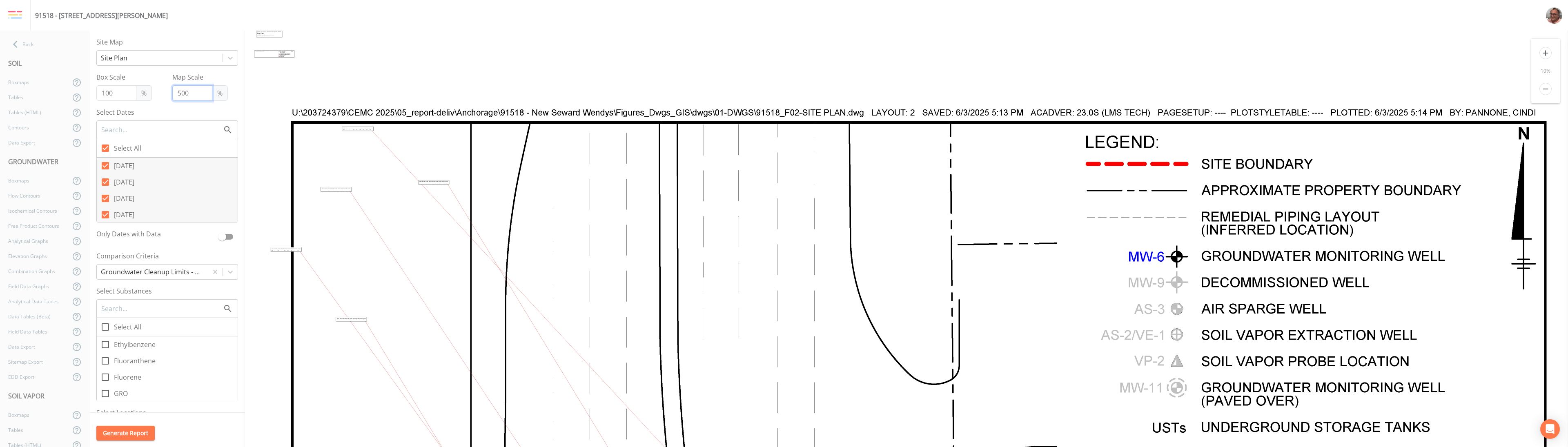
drag, startPoint x: 177, startPoint y: 93, endPoint x: 169, endPoint y: 93, distance: 8.0
click at [172, 93] on input "500" at bounding box center [192, 93] width 40 height 16
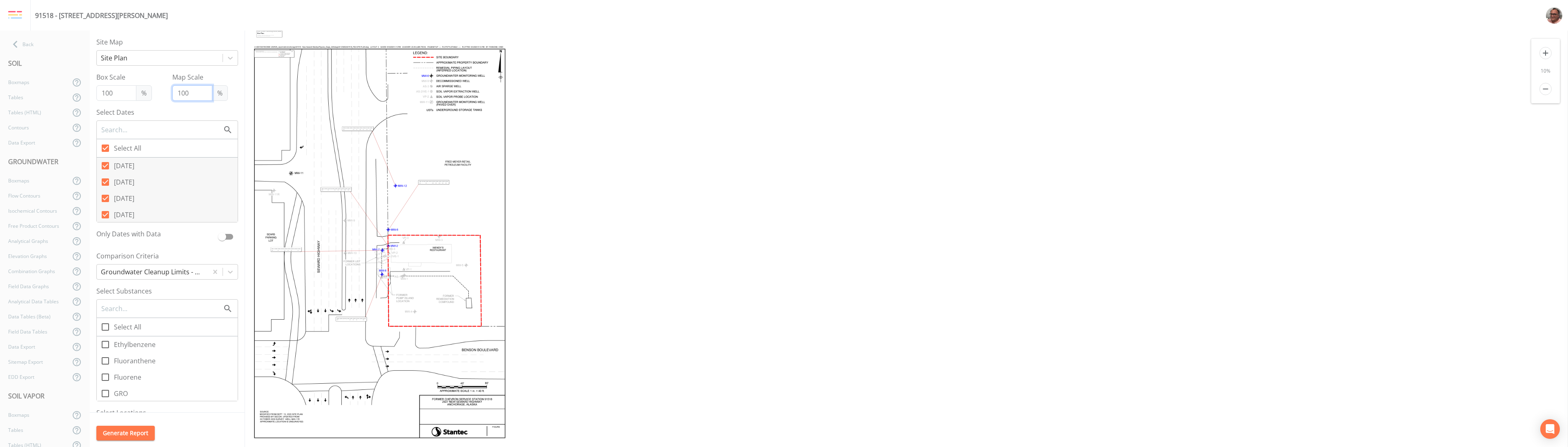
type input "100"
click at [784, 51] on icon "add" at bounding box center [1545, 53] width 12 height 12
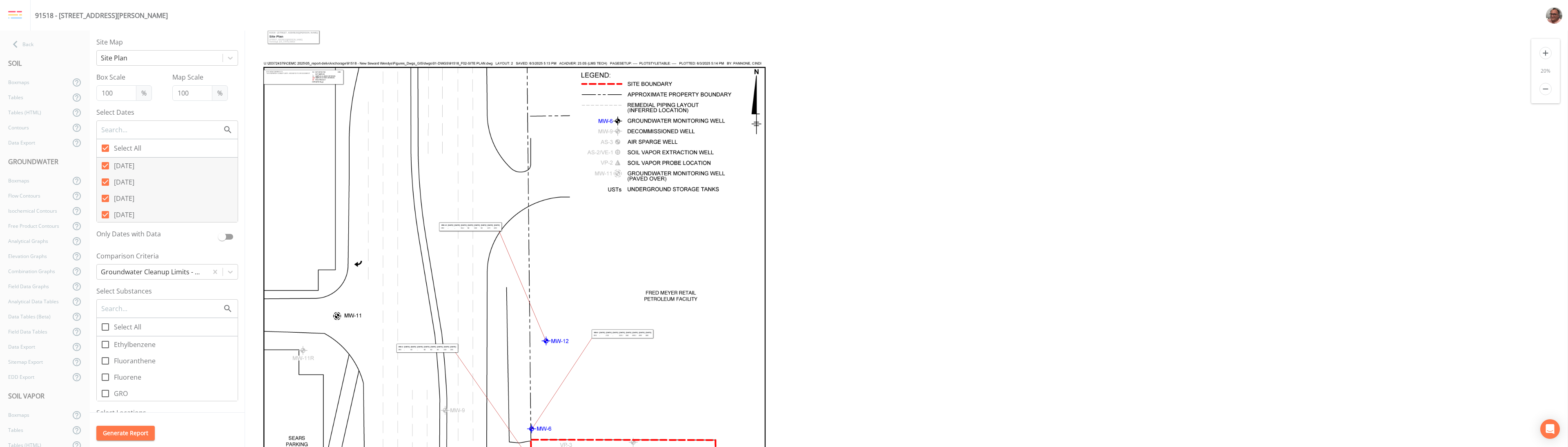
click at [784, 51] on icon "add" at bounding box center [1545, 53] width 12 height 12
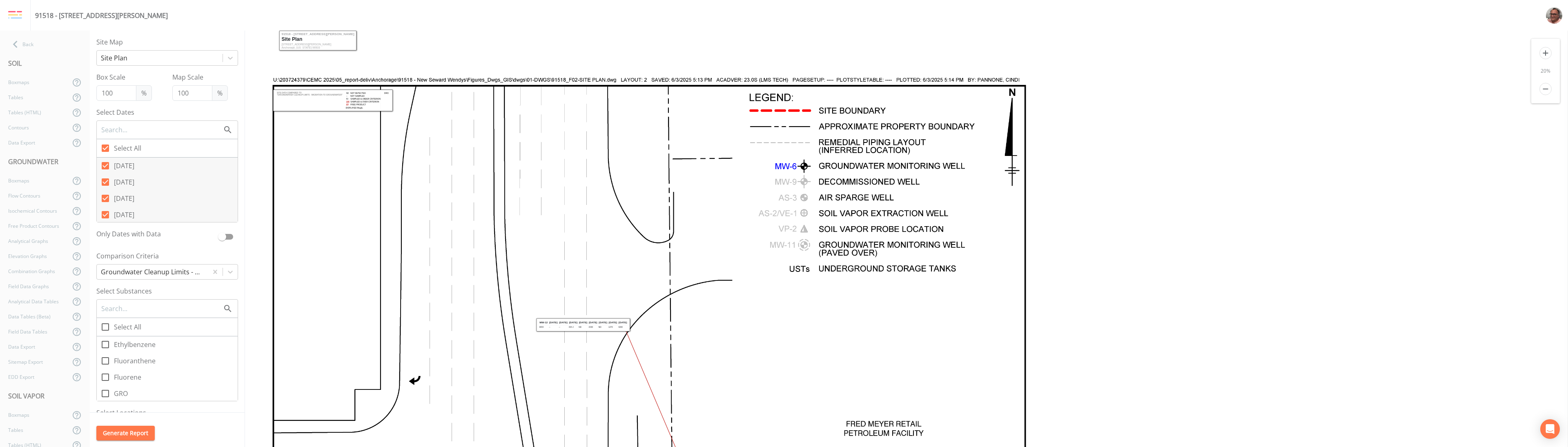
click at [784, 51] on icon "add" at bounding box center [1545, 53] width 12 height 12
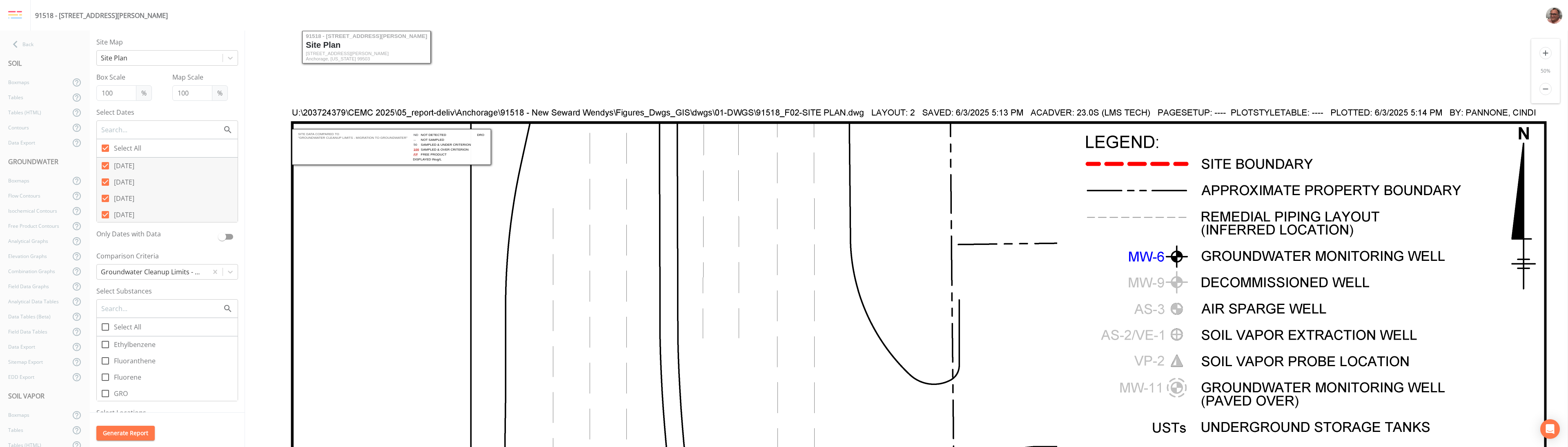
click at [784, 51] on icon "add" at bounding box center [1545, 53] width 12 height 12
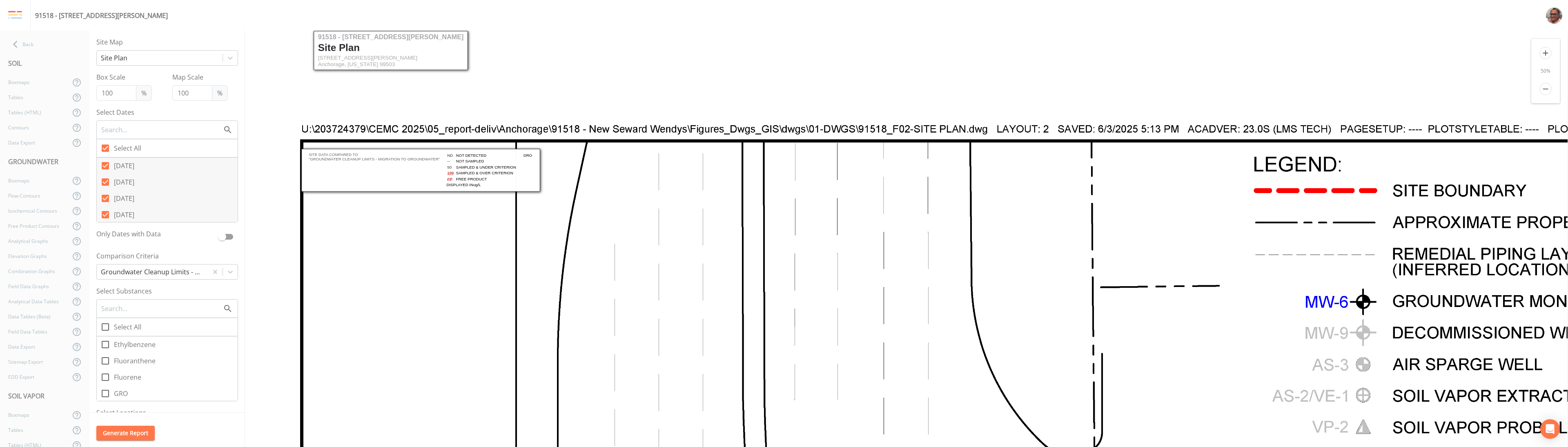
click at [784, 51] on icon "add" at bounding box center [1545, 53] width 12 height 12
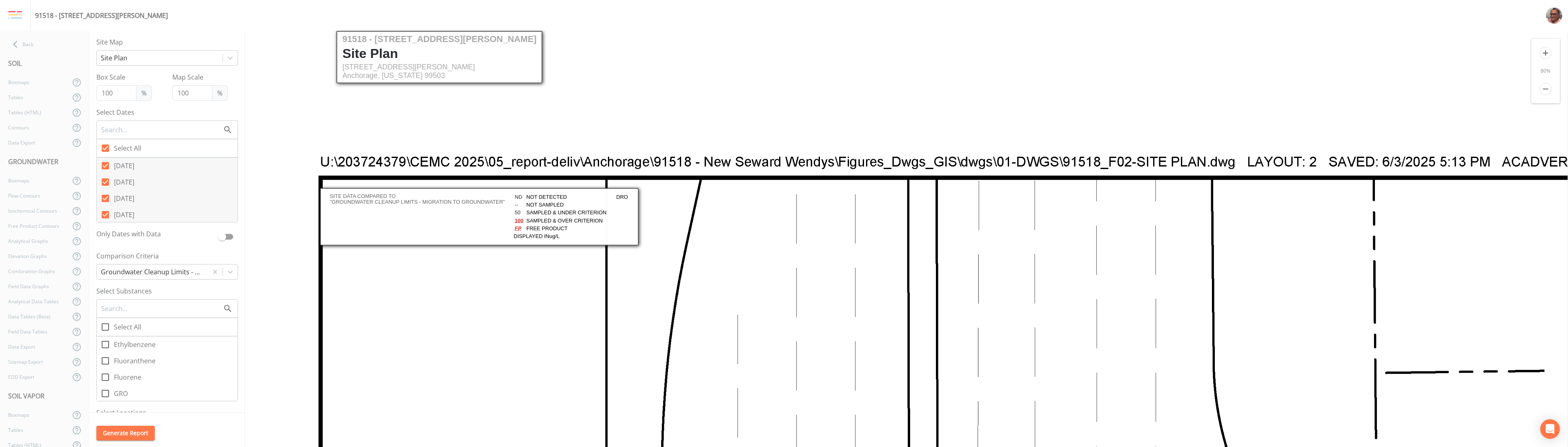
click at [784, 51] on icon "add" at bounding box center [1545, 53] width 12 height 12
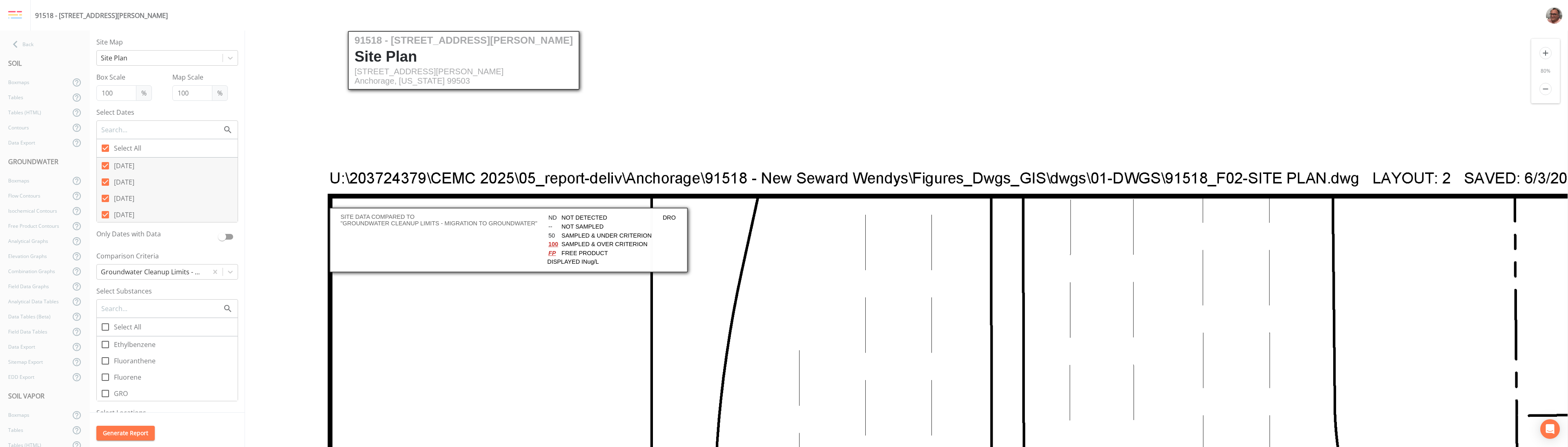
click at [784, 51] on icon "add" at bounding box center [1545, 53] width 12 height 12
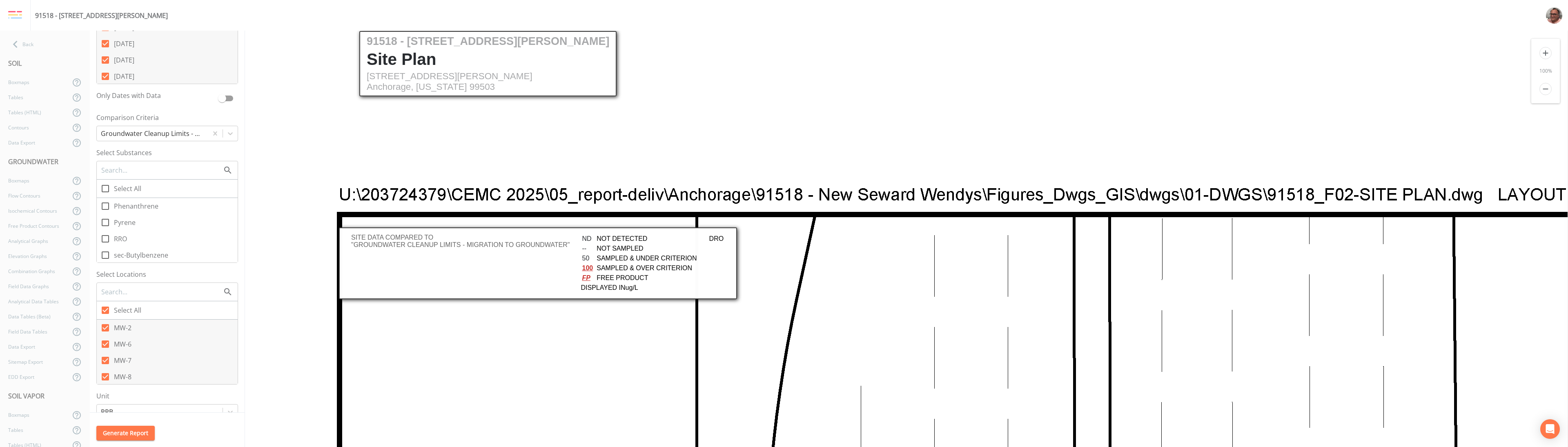
scroll to position [245, 0]
click at [214, 325] on input "checkbox" at bounding box center [222, 324] width 47 height 8
checkbox input "true"
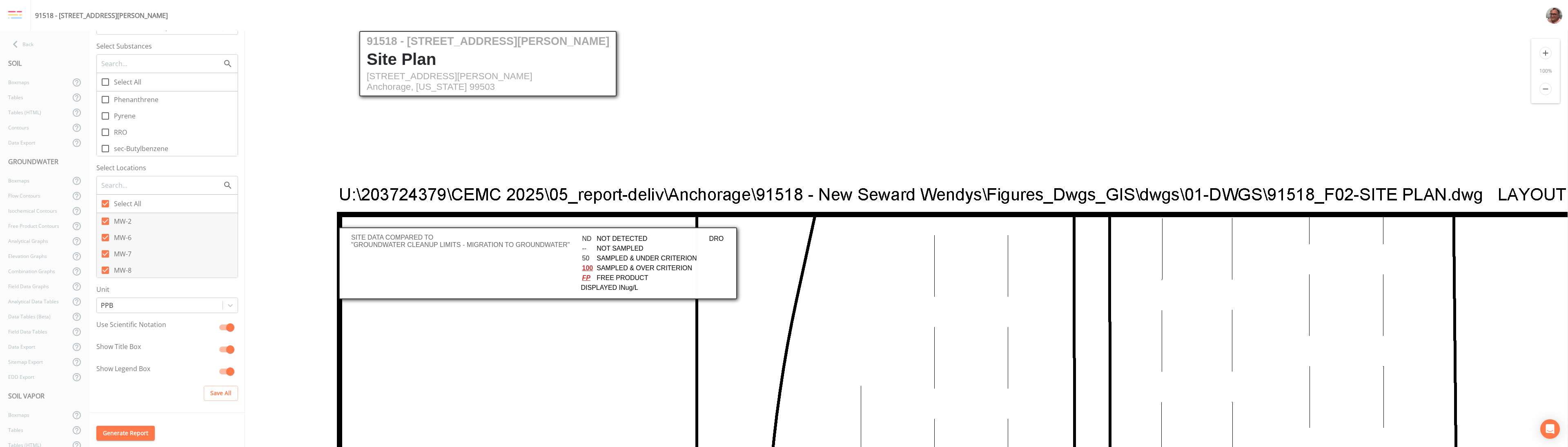
scroll to position [0, 0]
